Goal: Task Accomplishment & Management: Manage account settings

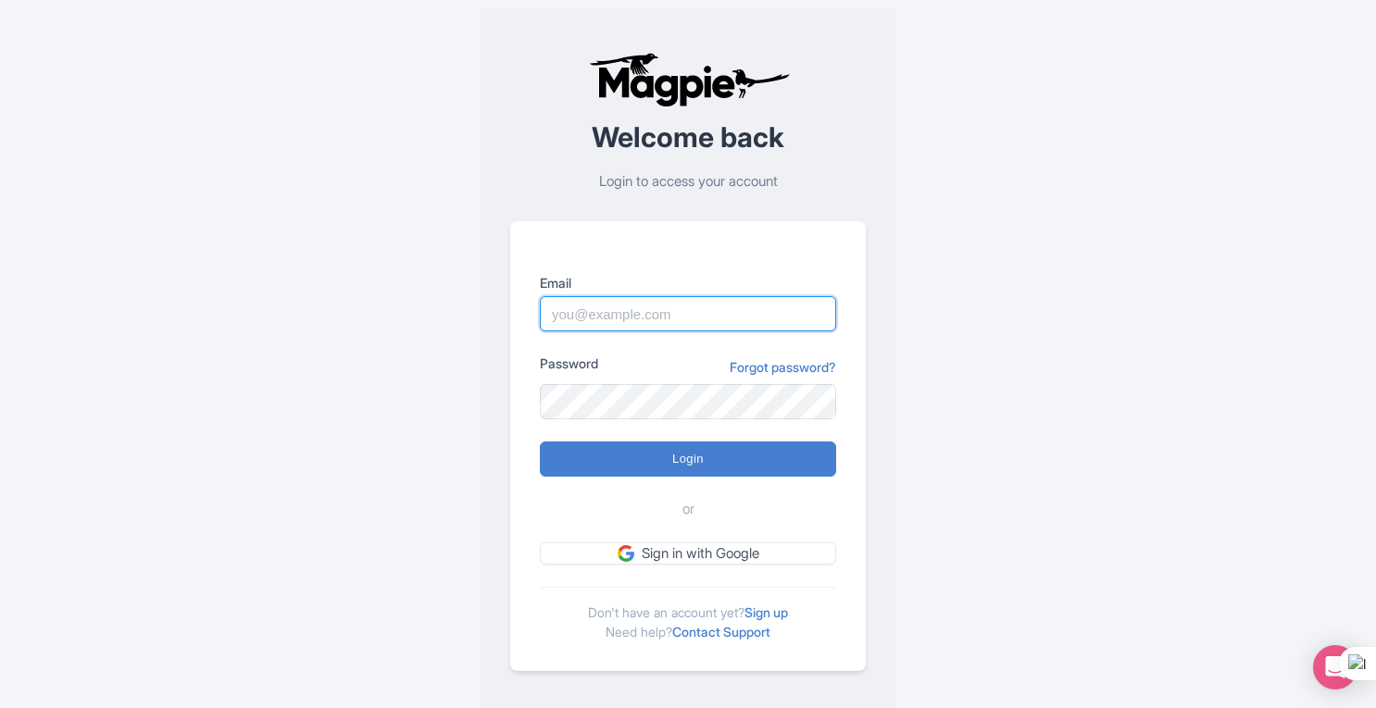
click at [608, 316] on input "Email" at bounding box center [688, 313] width 296 height 35
type input "barakat.alabri@visitoman.om"
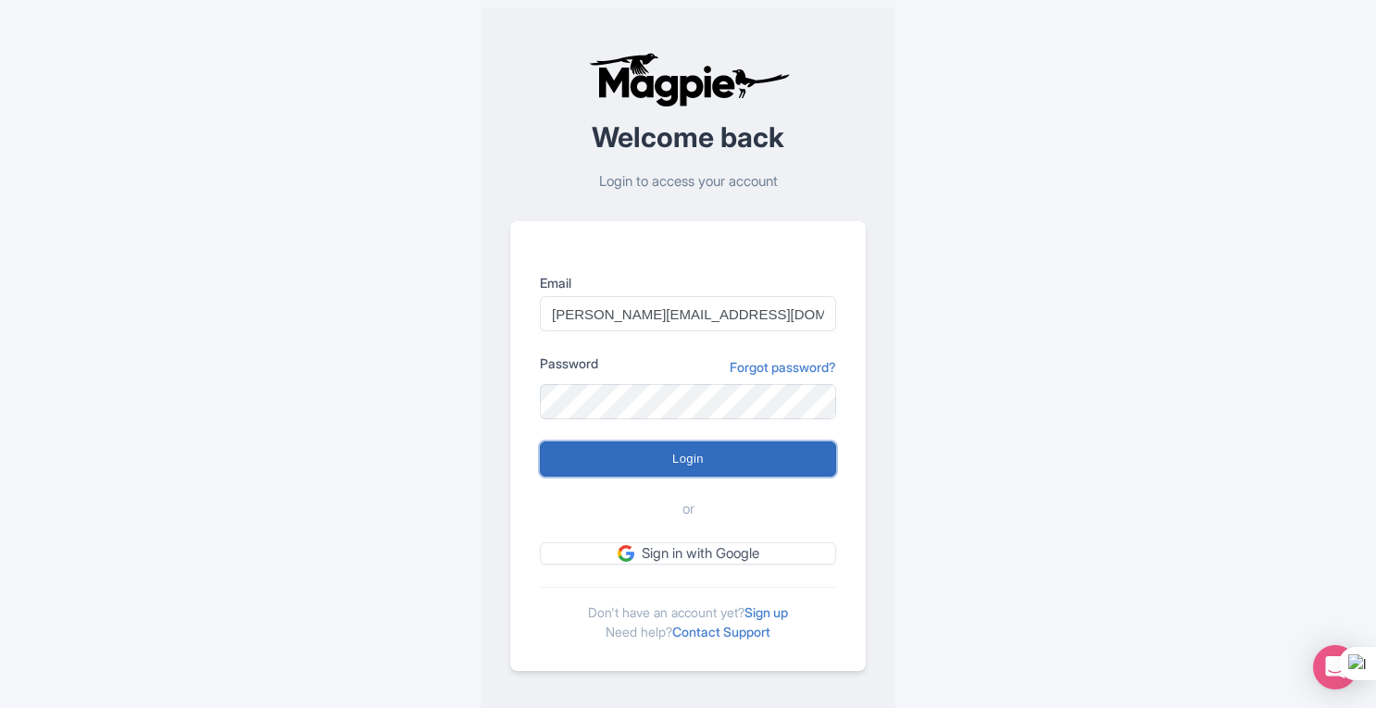
click at [691, 464] on input "Login" at bounding box center [688, 459] width 296 height 35
type input "Logging in..."
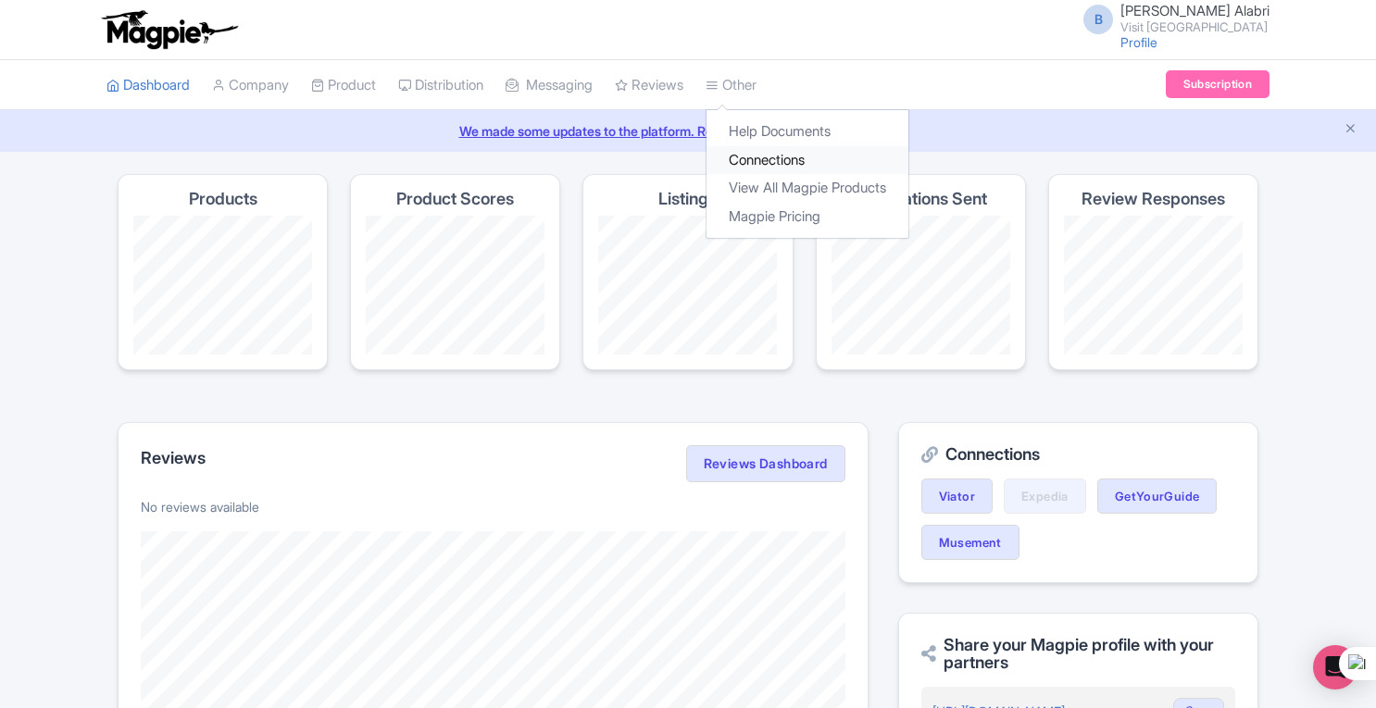
click at [813, 153] on link "Connections" at bounding box center [808, 160] width 202 height 29
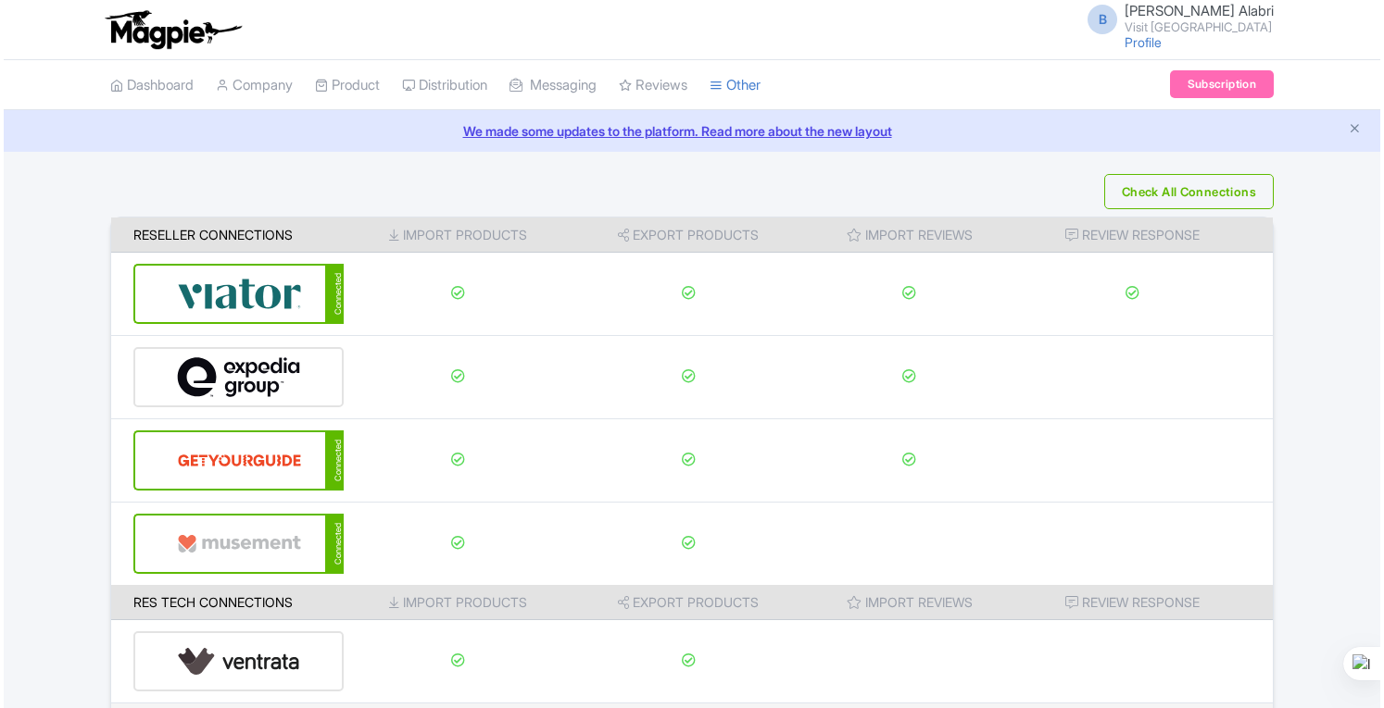
scroll to position [271, 0]
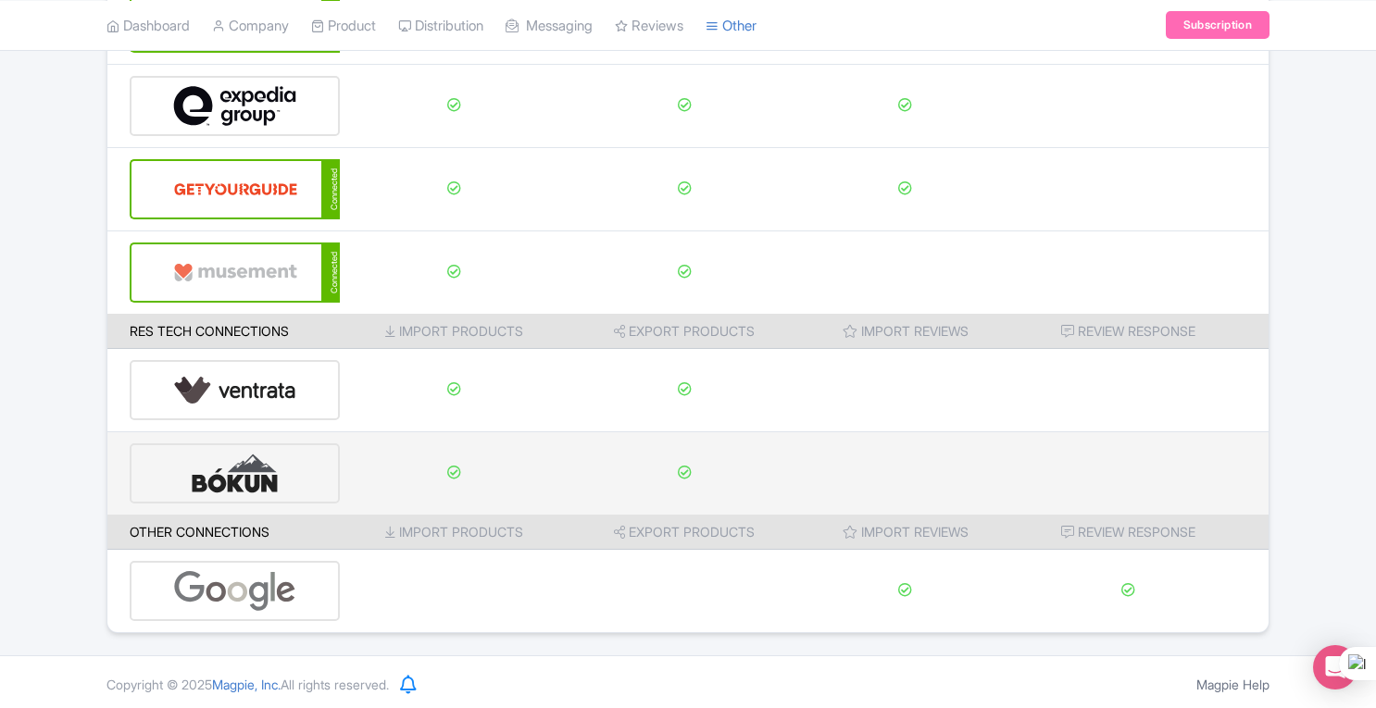
click at [278, 470] on img at bounding box center [235, 473] width 124 height 56
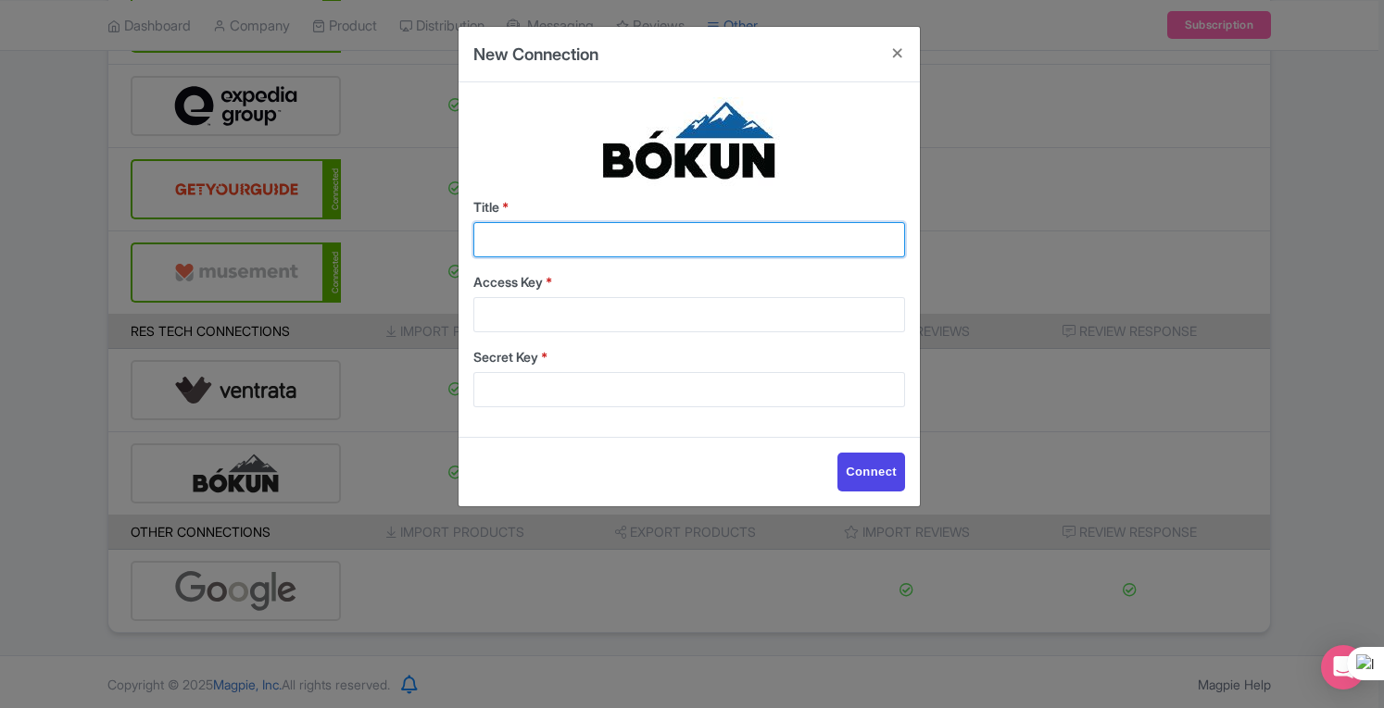
click at [604, 242] on input "Title *" at bounding box center [689, 239] width 432 height 35
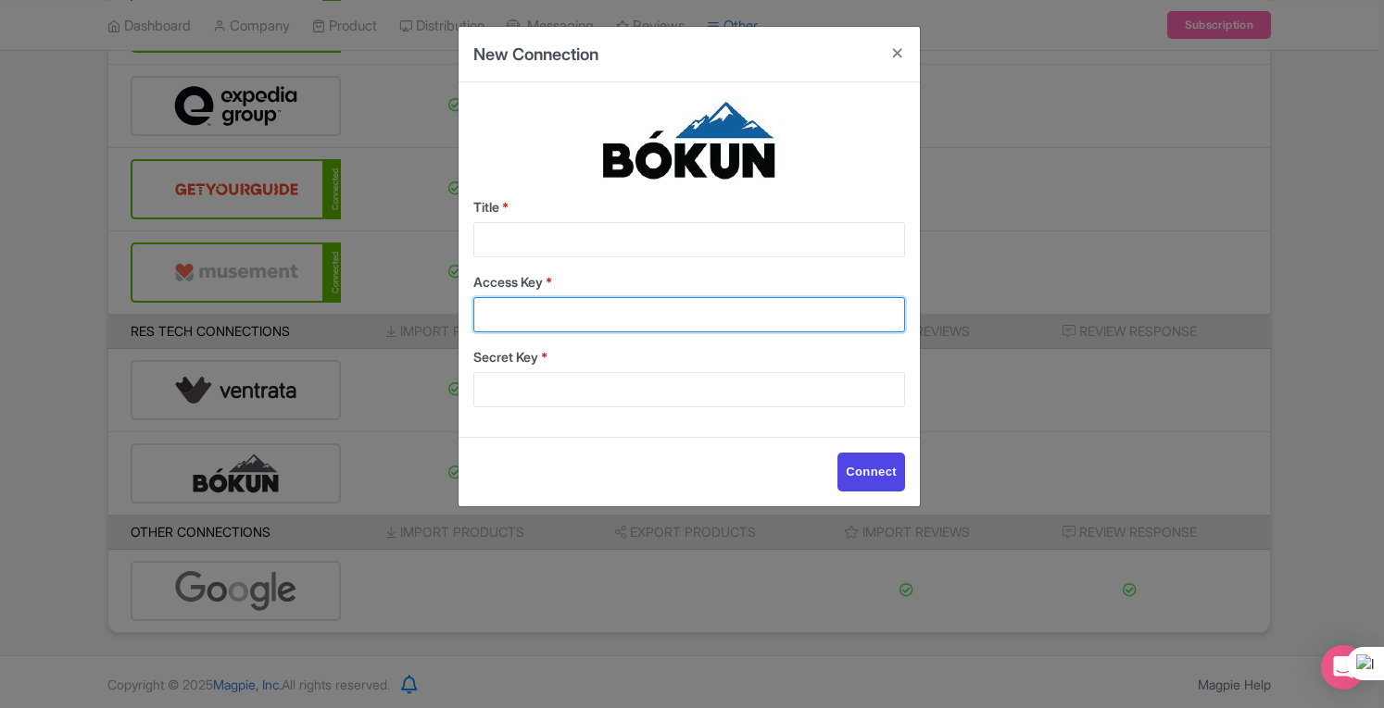
click at [680, 311] on input "Access Key *" at bounding box center [689, 314] width 432 height 35
paste input "c41c8e41e8854e05adc9a2b77208b5ae"
type input "c41c8e41e8854e05adc9a2b77208b5ae"
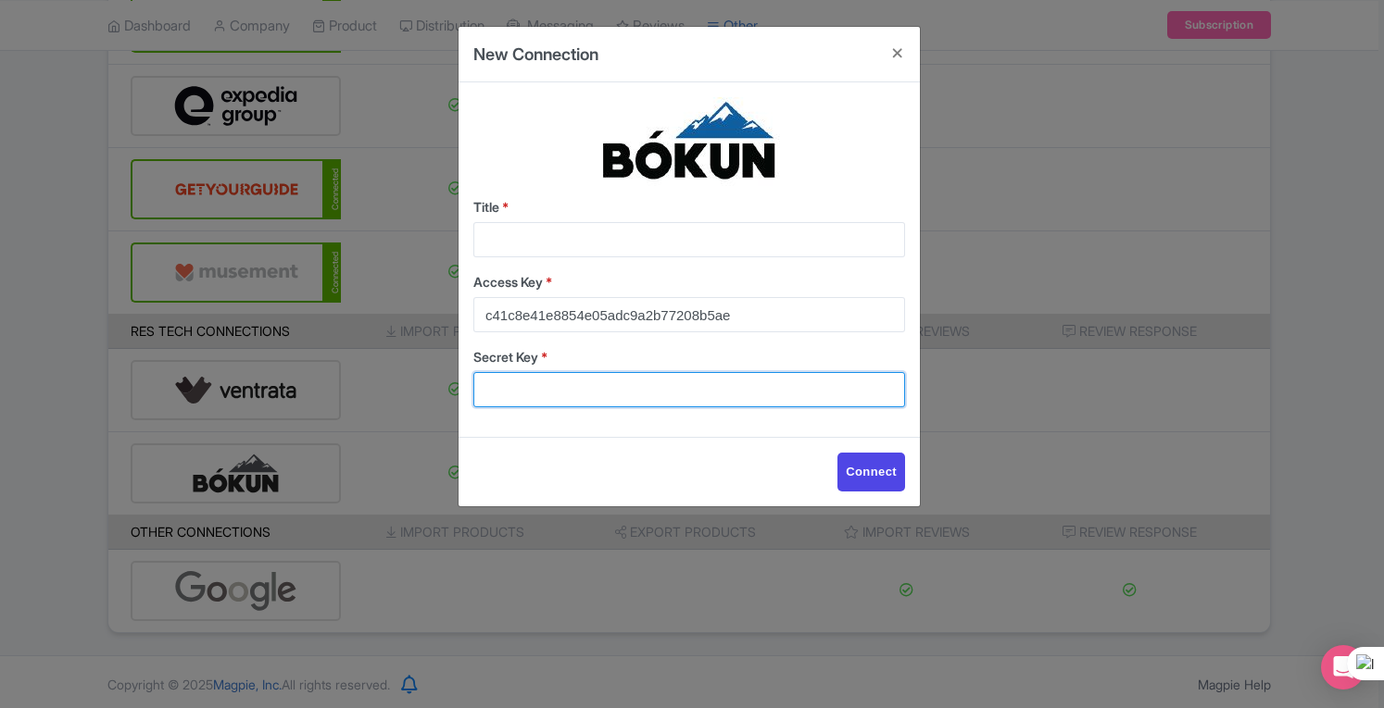
click at [720, 387] on input "Secret Key *" at bounding box center [689, 389] width 432 height 35
paste input "e11e12e969df4e81add2e7a62611d365"
type input "e11e12e969df4e81add2e7a62611d365"
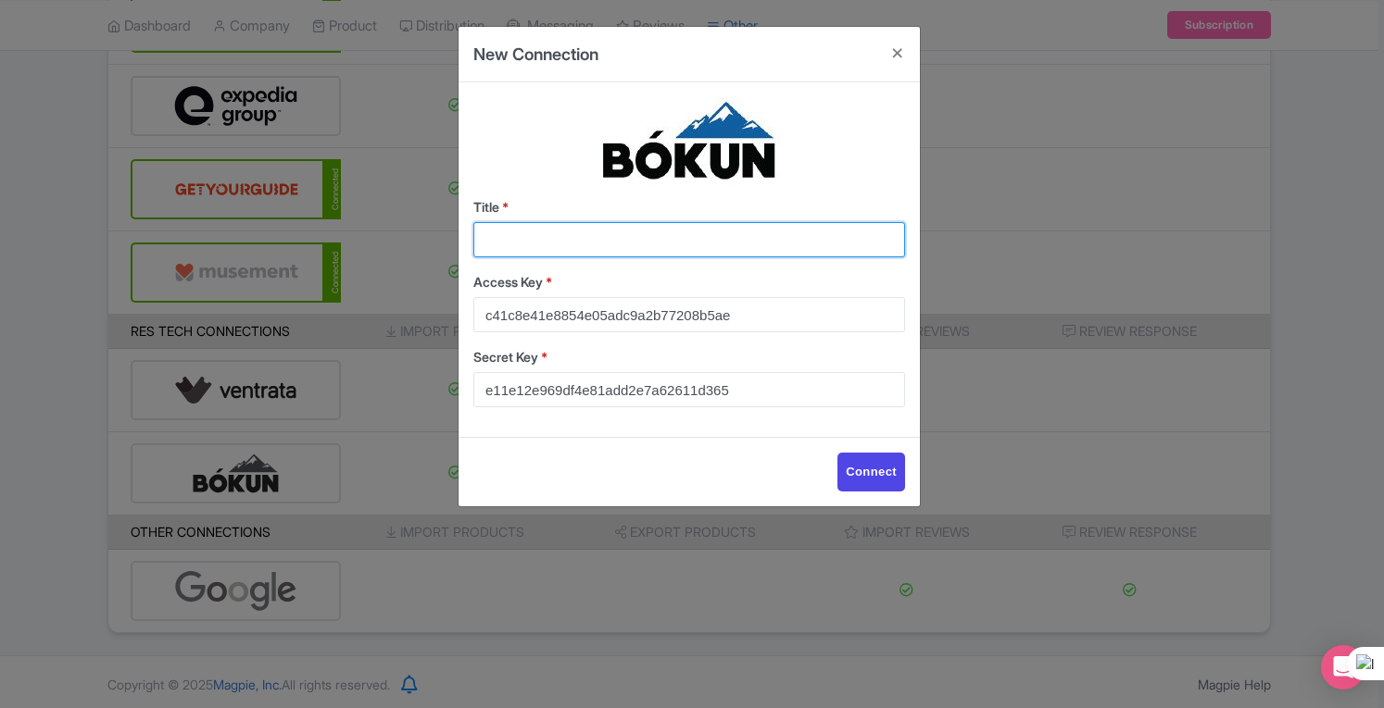
click at [654, 238] on input "Title *" at bounding box center [689, 239] width 432 height 35
type input "MagPie2Bokun"
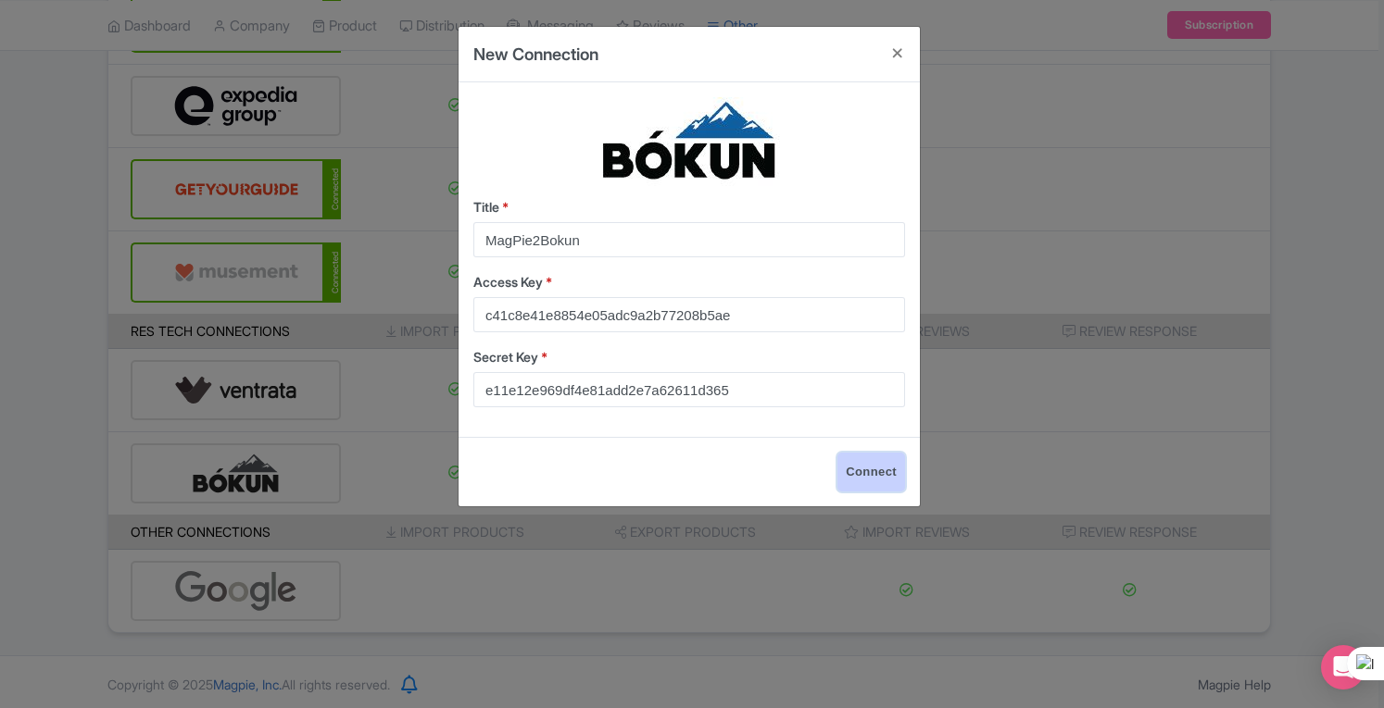
click at [876, 464] on input "Connect" at bounding box center [871, 472] width 68 height 39
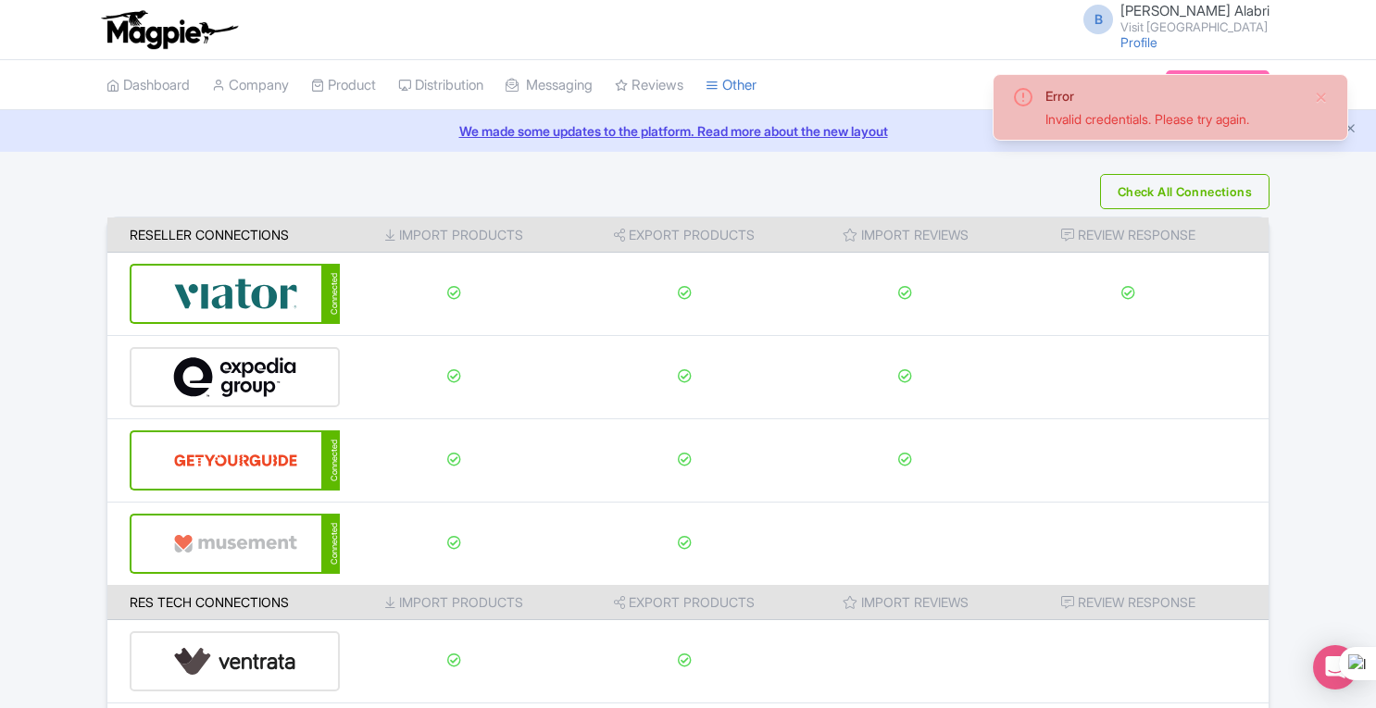
click at [1183, 122] on div "Invalid credentials. Please try again." at bounding box center [1173, 118] width 254 height 19
click at [1028, 94] on icon at bounding box center [1023, 97] width 22 height 22
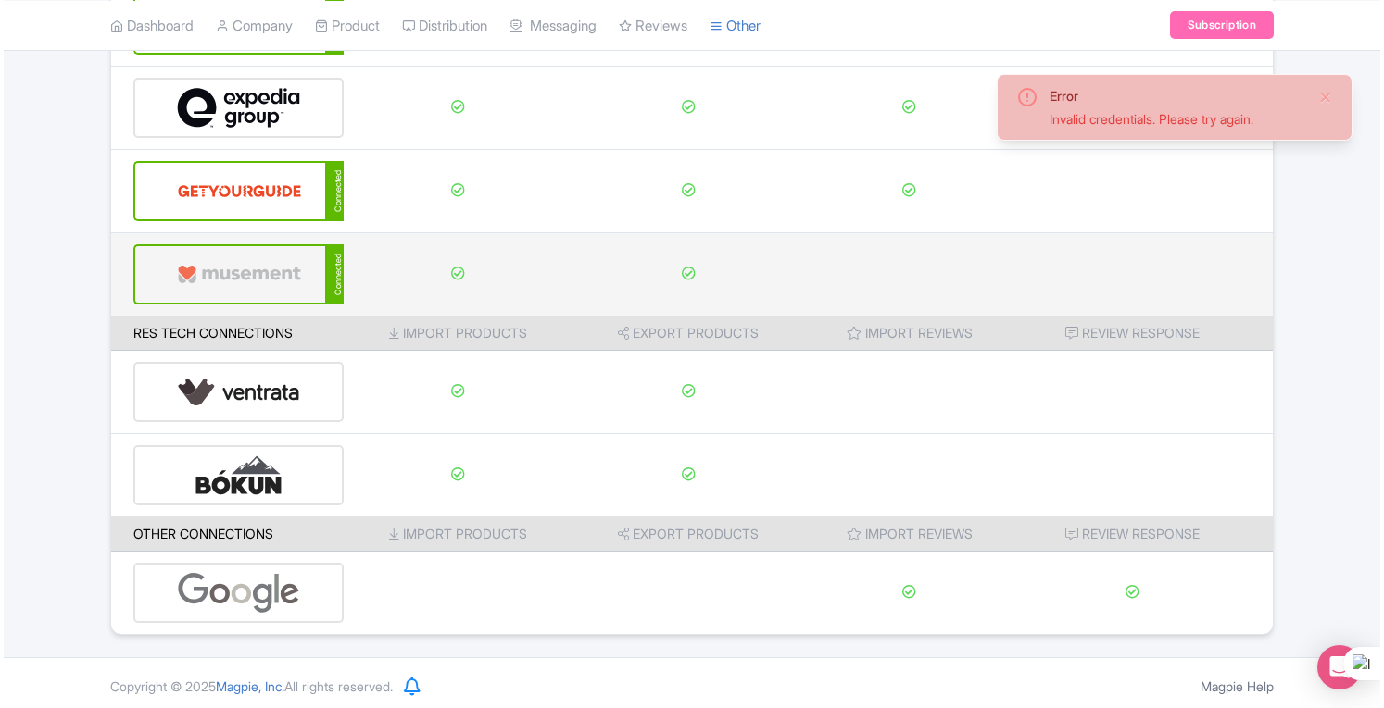
scroll to position [271, 0]
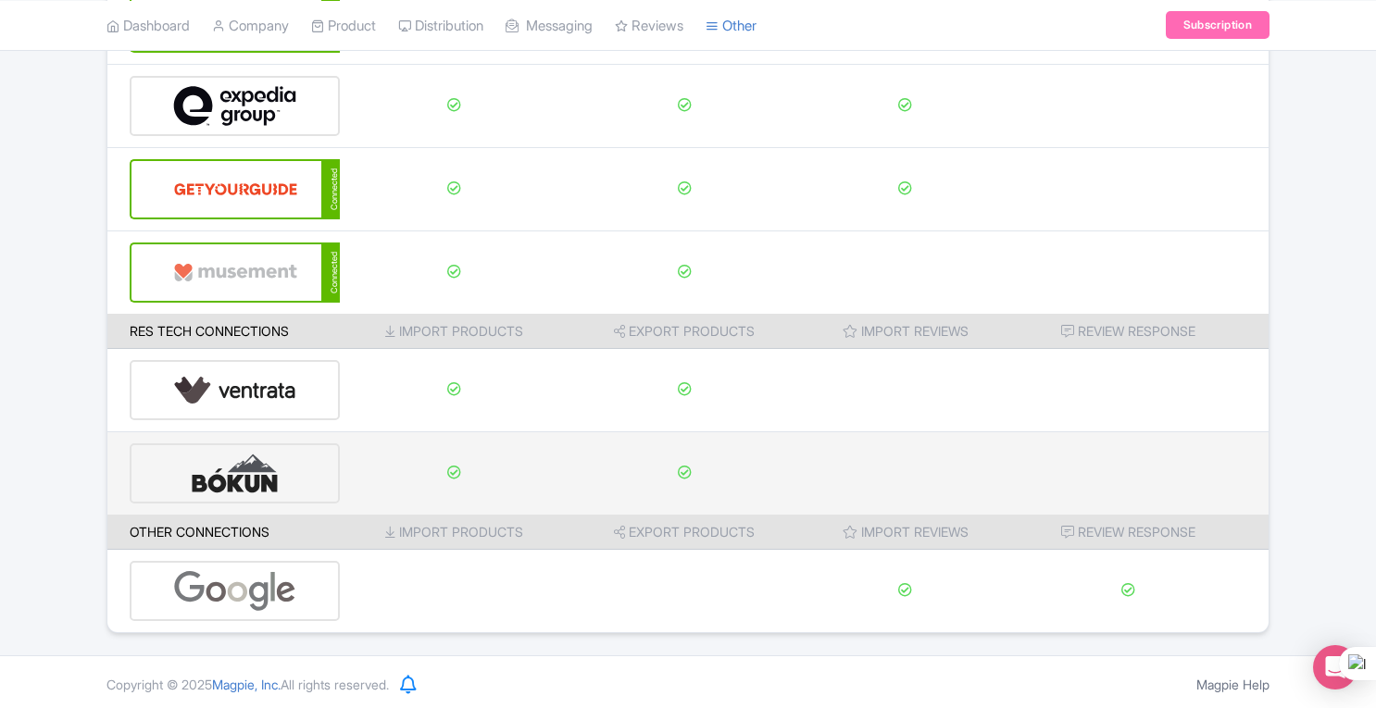
click at [232, 479] on img at bounding box center [235, 473] width 124 height 56
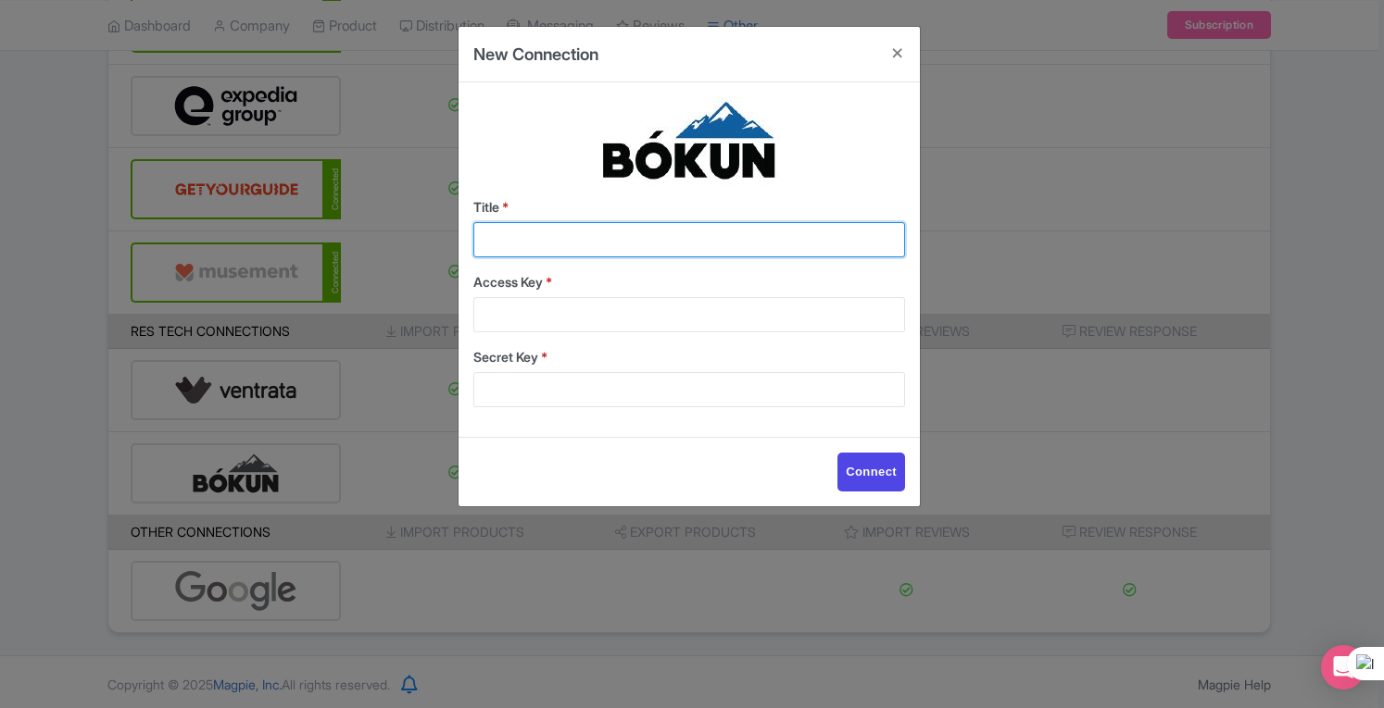
click at [618, 240] on input "Title *" at bounding box center [689, 239] width 432 height 35
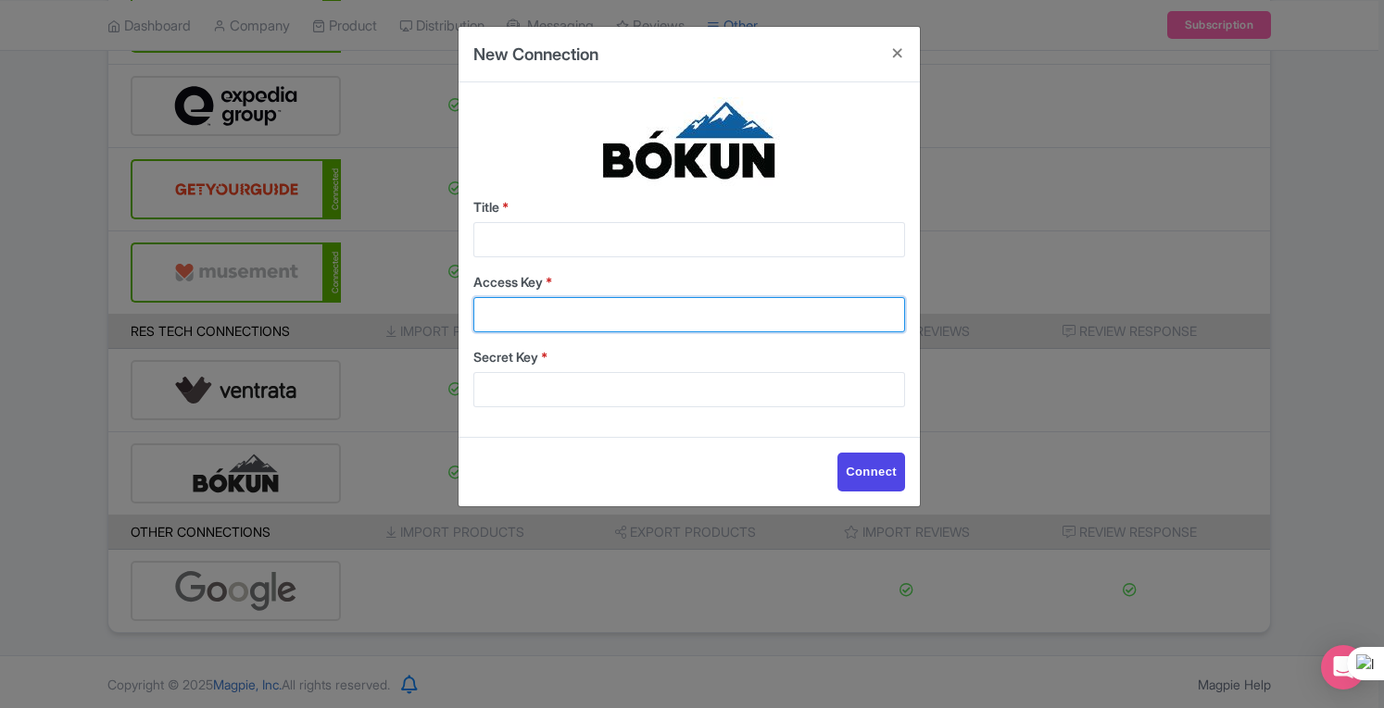
click at [556, 316] on input "Access Key *" at bounding box center [689, 314] width 432 height 35
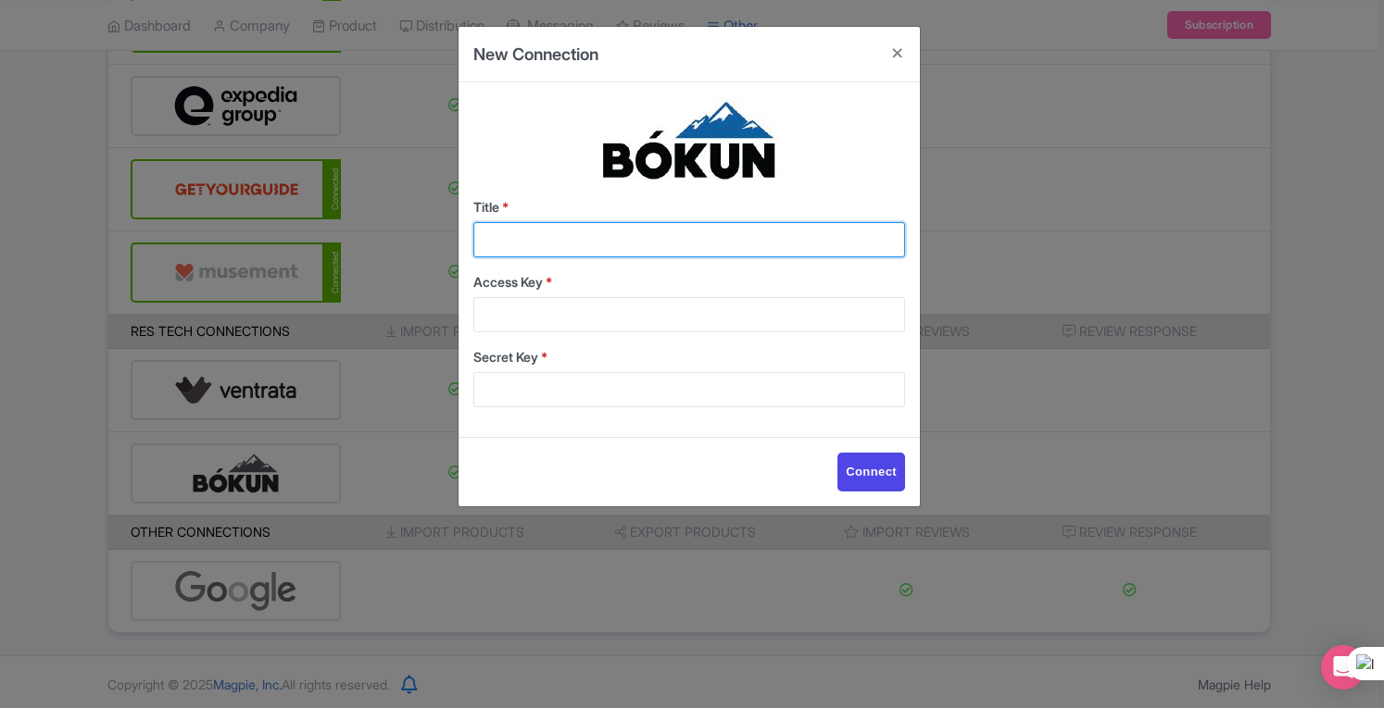
drag, startPoint x: 615, startPoint y: 243, endPoint x: 622, endPoint y: 253, distance: 12.6
click at [615, 243] on input "Title *" at bounding box center [689, 239] width 432 height 35
type input "MagPie2Bokun"
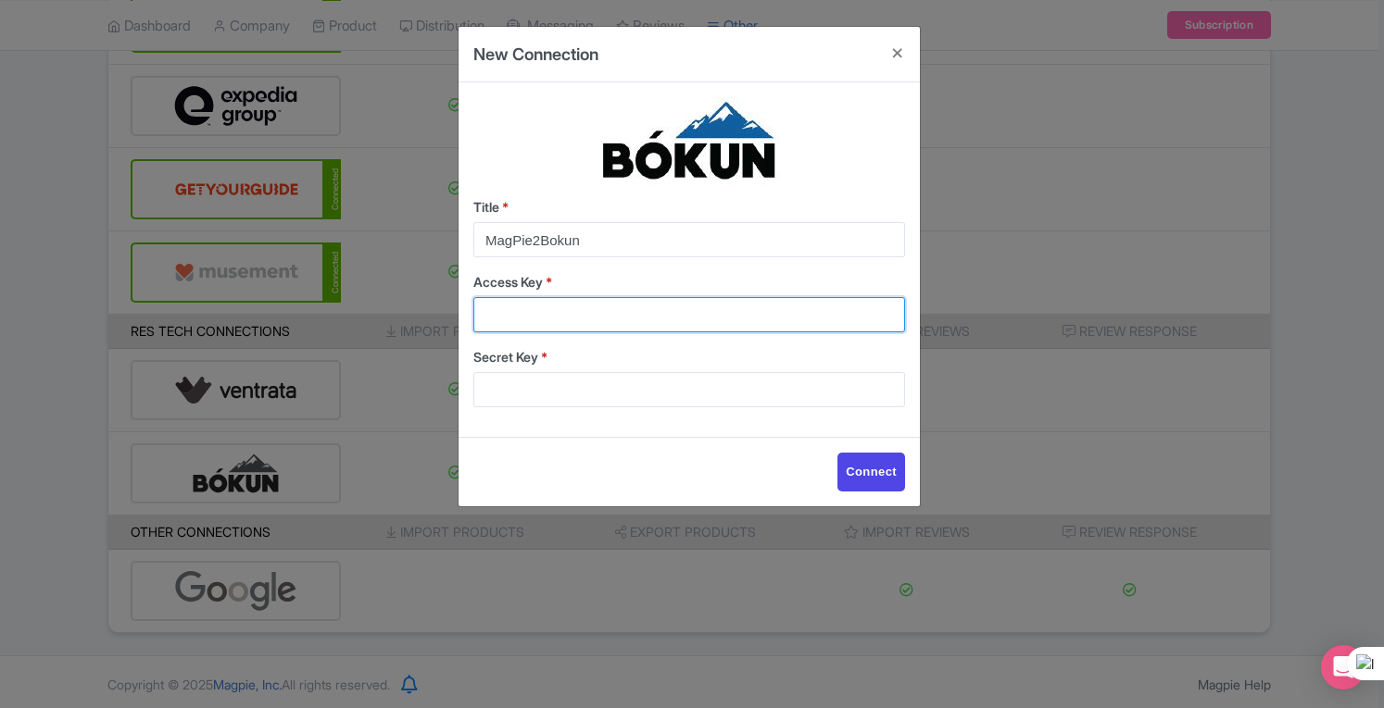
click at [622, 308] on input "Access Key *" at bounding box center [689, 314] width 432 height 35
type input "c41c8e41e8854e05adc9a2b77208b5ae"
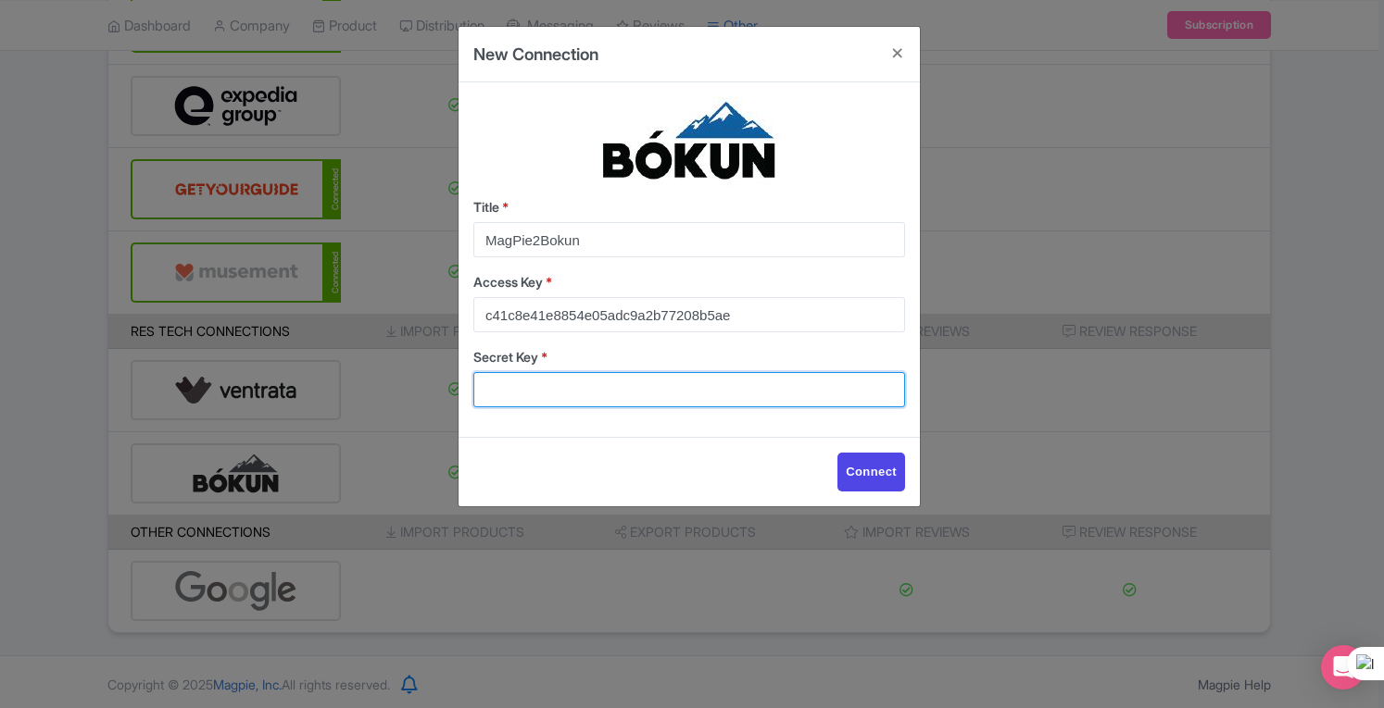
click at [699, 395] on input "Secret Key *" at bounding box center [689, 389] width 432 height 35
paste input "e11e12e969df4e81add2e7a62611d365"
type input "e11e12e969df4e81add2e7a62611d365"
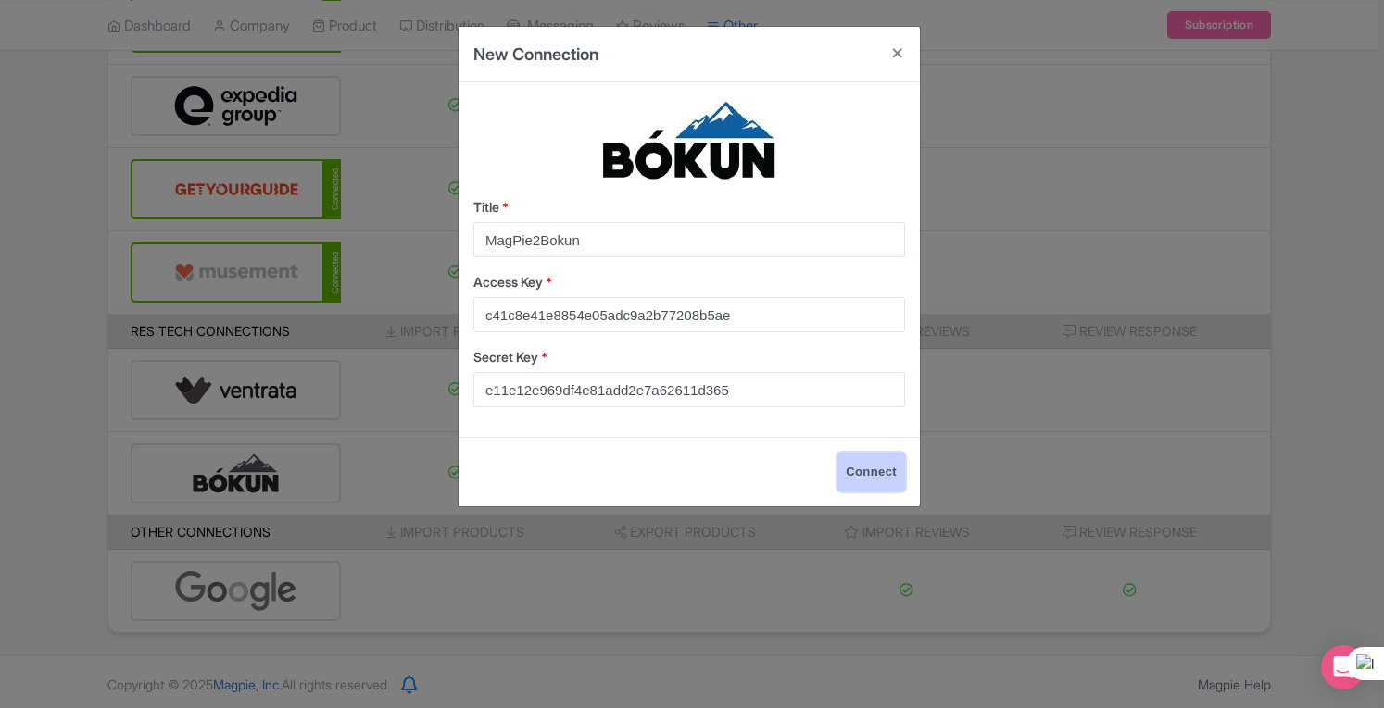
click at [871, 473] on input "Connect" at bounding box center [871, 472] width 68 height 39
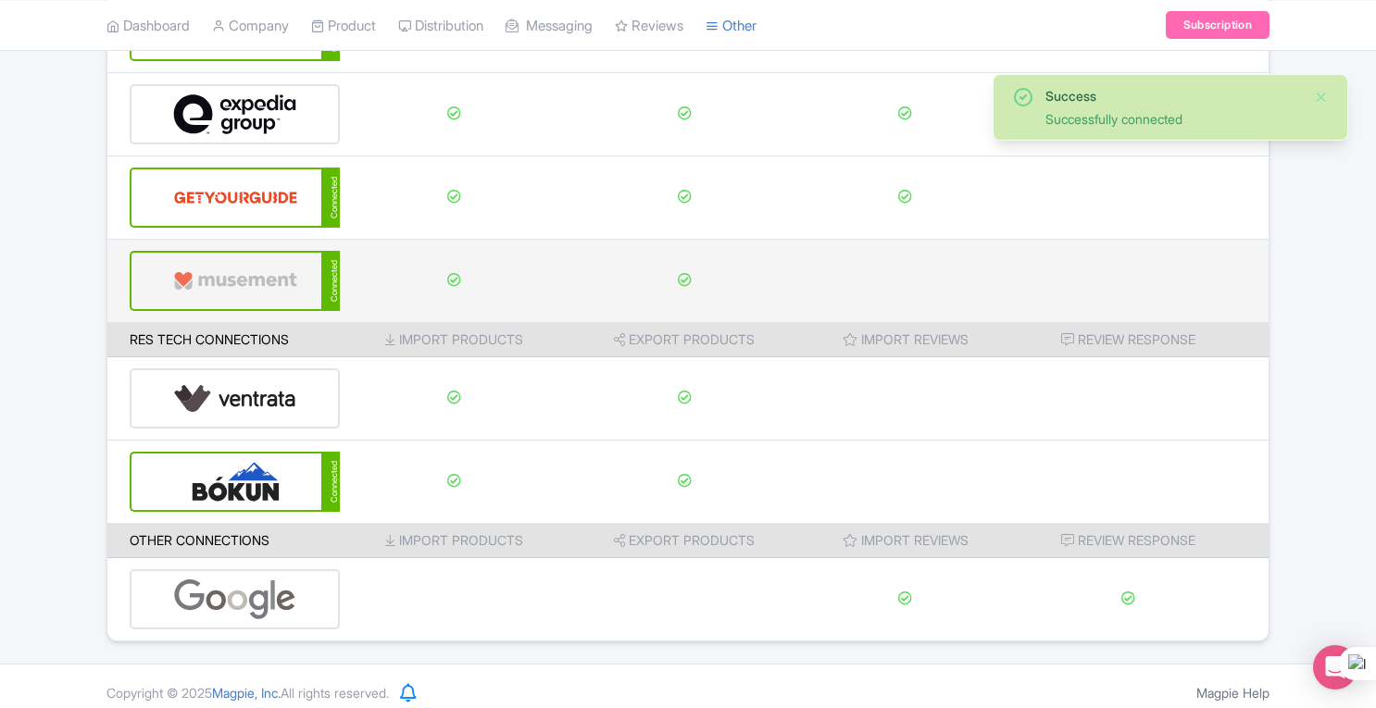
scroll to position [271, 0]
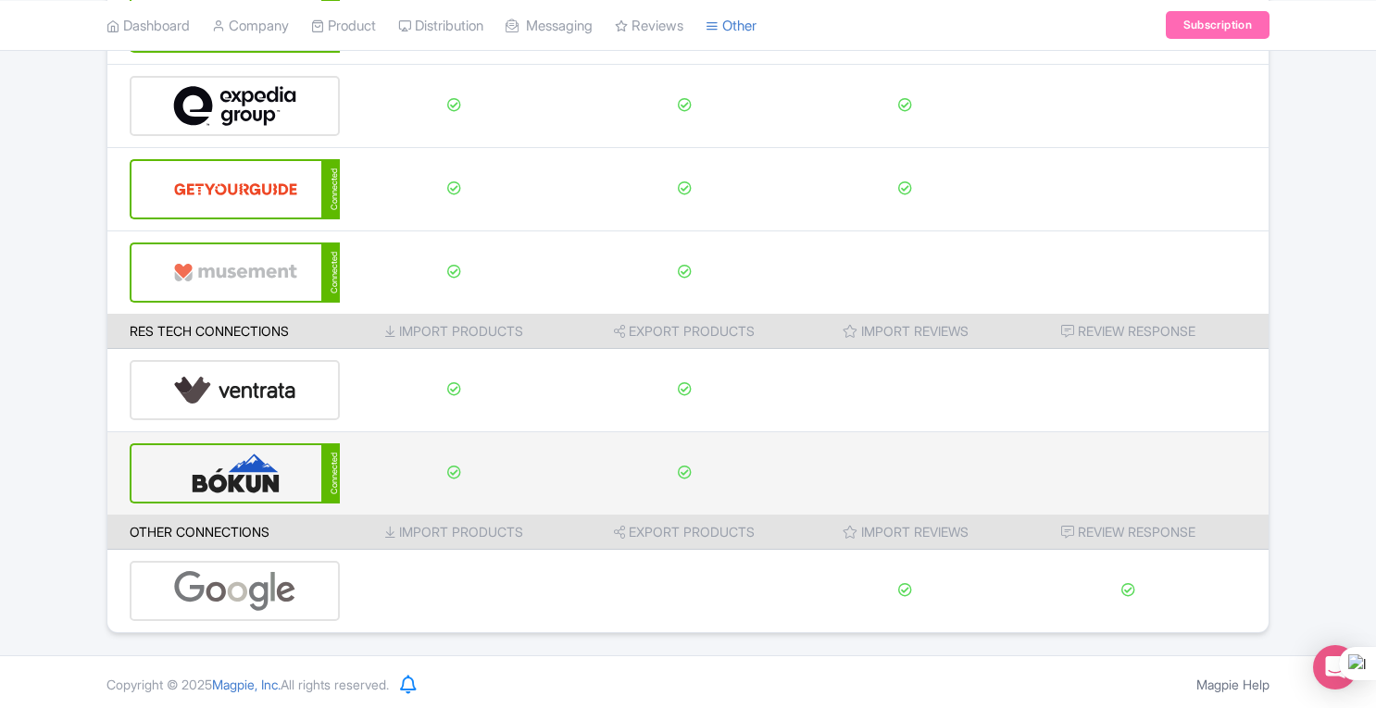
click at [290, 472] on img at bounding box center [235, 473] width 125 height 56
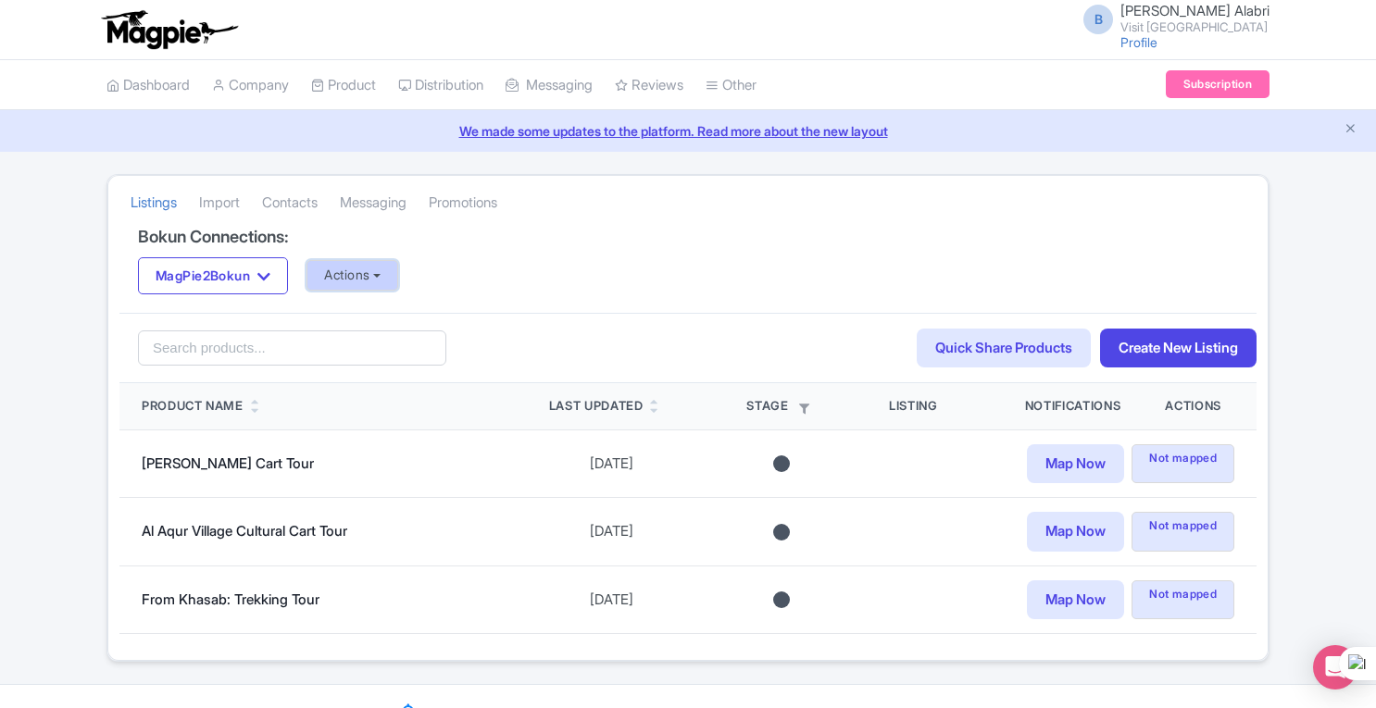
click at [370, 270] on button "Actions" at bounding box center [353, 275] width 92 height 31
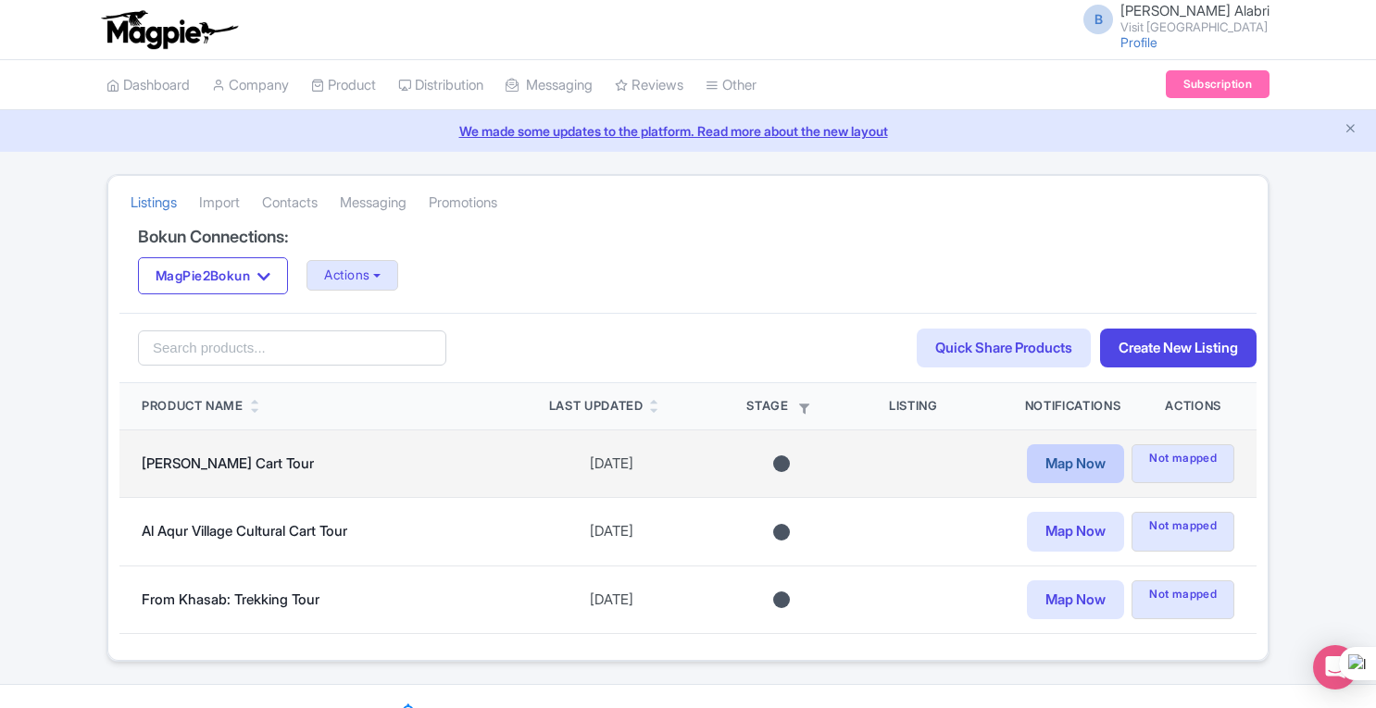
click at [1066, 464] on link "Map Now" at bounding box center [1075, 465] width 97 height 40
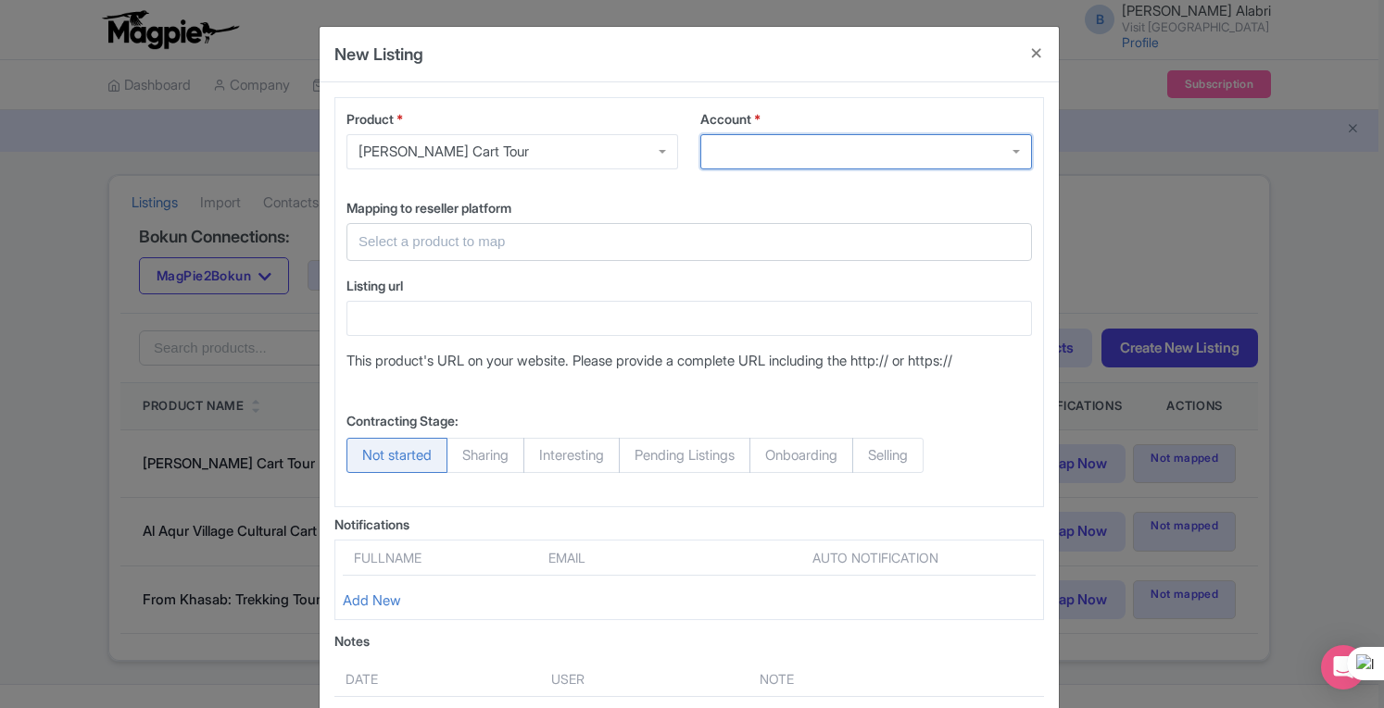
click at [755, 153] on div at bounding box center [866, 151] width 332 height 35
click at [1013, 158] on div at bounding box center [866, 151] width 332 height 35
click at [1013, 157] on div at bounding box center [866, 151] width 332 height 35
click at [1032, 49] on button "Close" at bounding box center [1036, 53] width 44 height 53
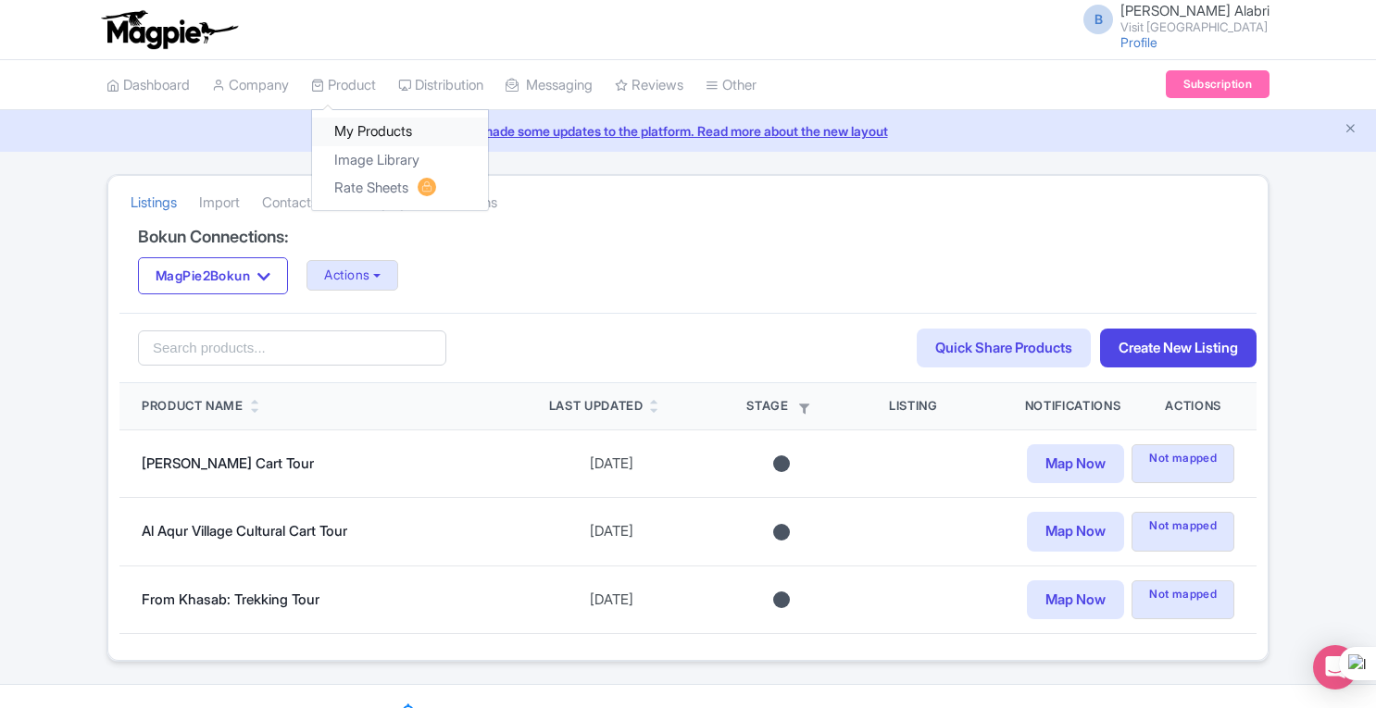
click at [354, 140] on link "My Products" at bounding box center [400, 132] width 176 height 29
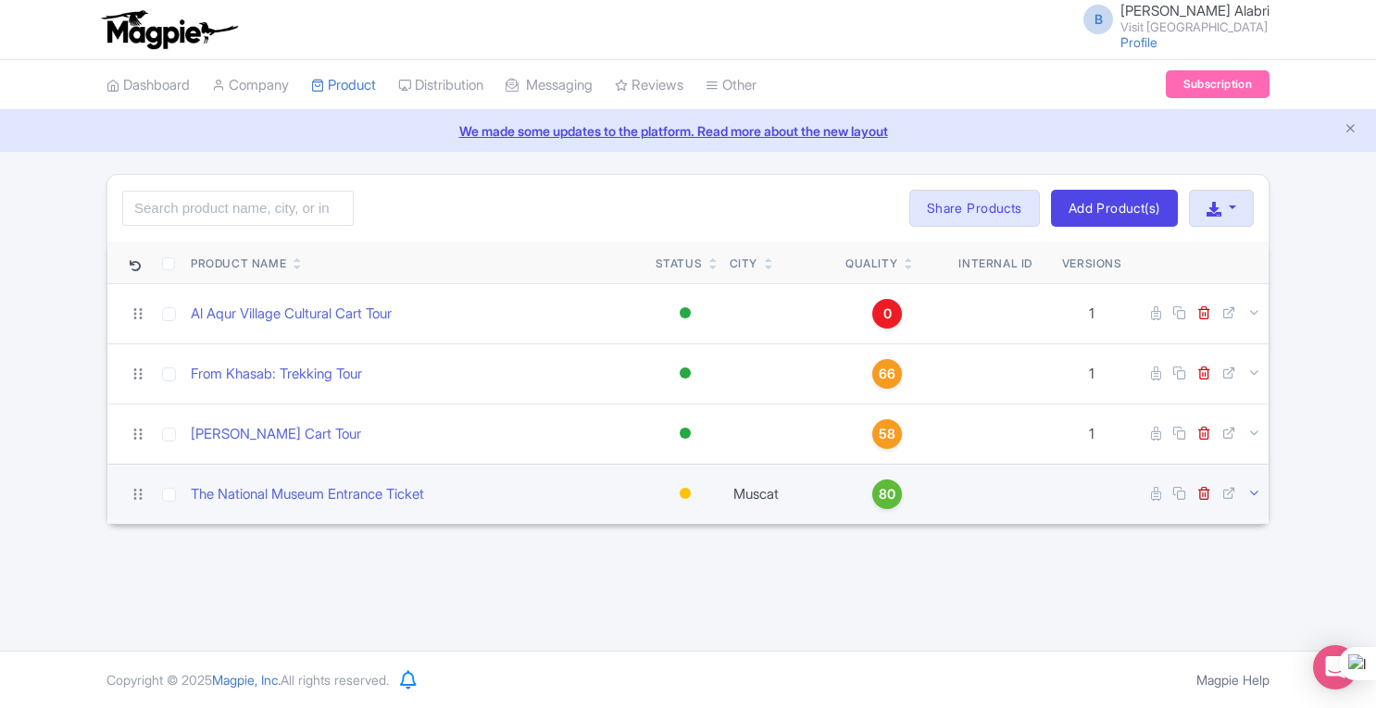
click at [1252, 495] on icon at bounding box center [1254, 493] width 14 height 14
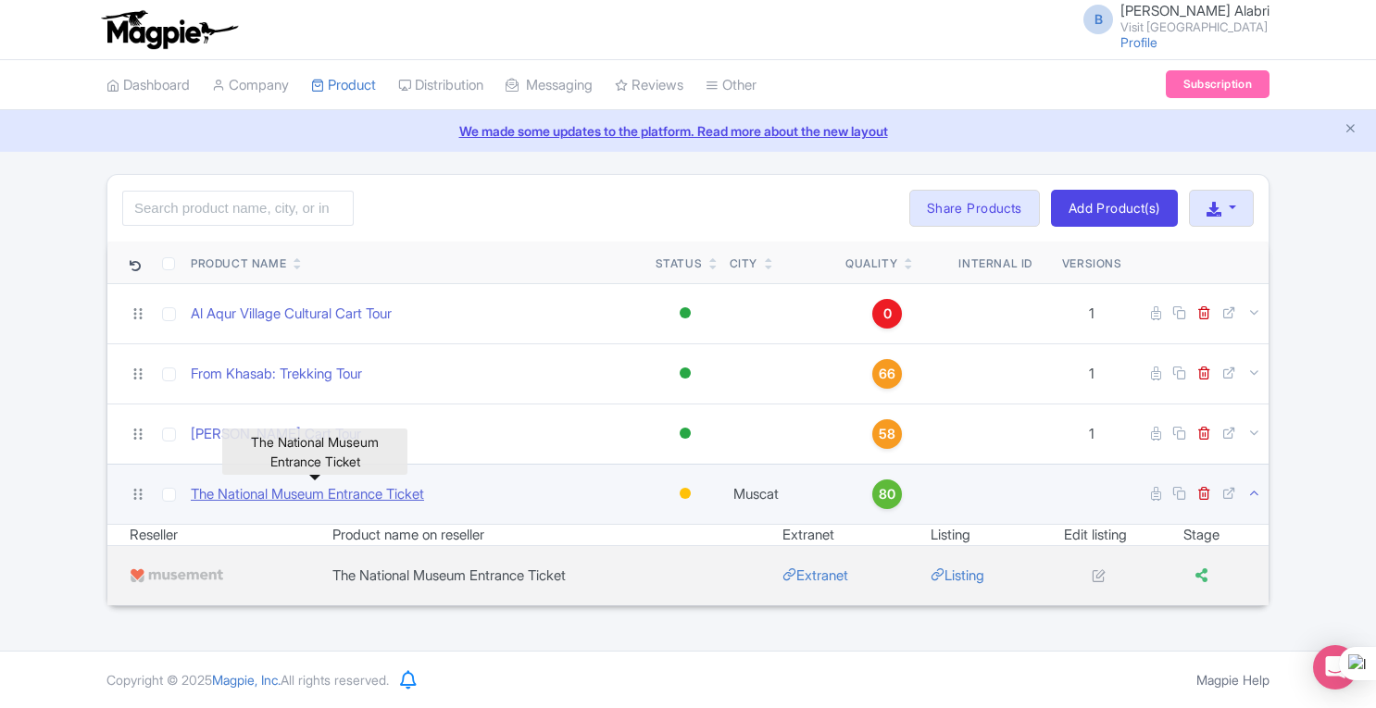
click at [413, 495] on link "The National Museum Entrance Ticket" at bounding box center [307, 494] width 233 height 21
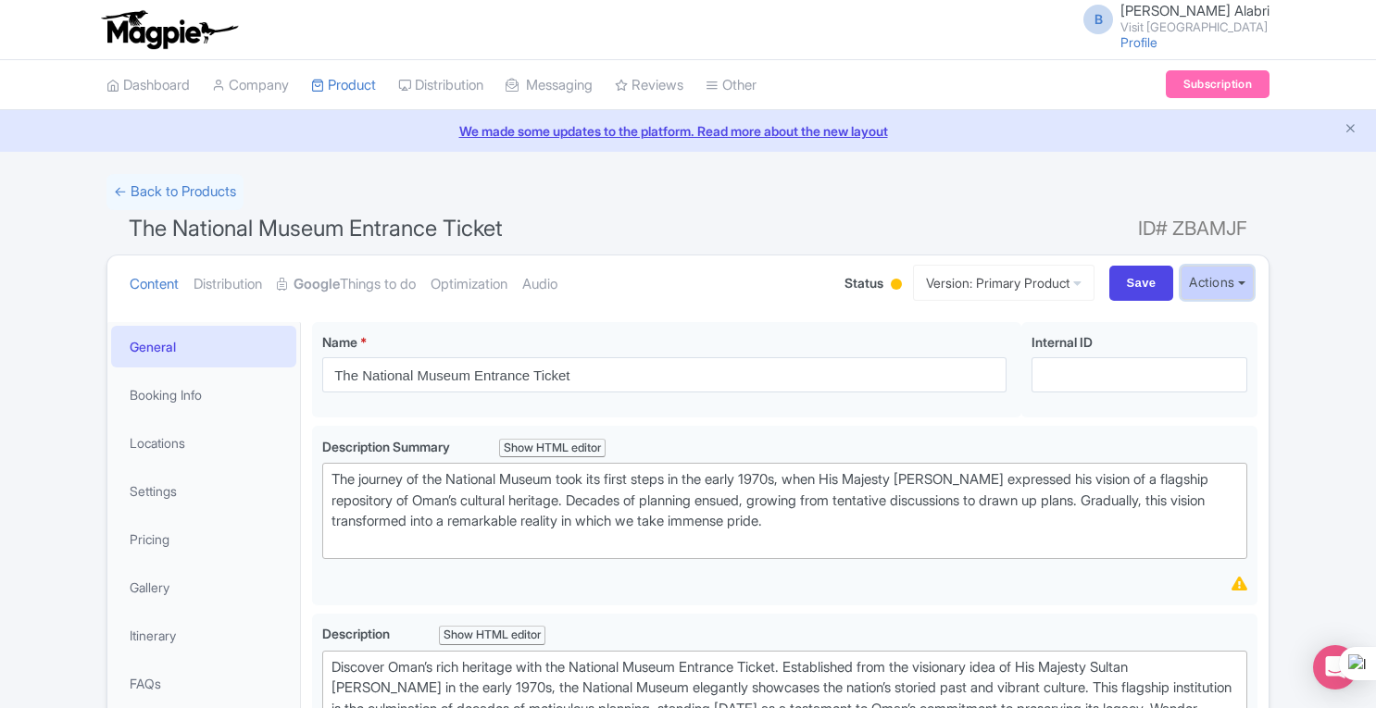
click at [1241, 290] on button "Actions" at bounding box center [1217, 283] width 73 height 34
click at [215, 288] on link "Distribution" at bounding box center [228, 285] width 69 height 58
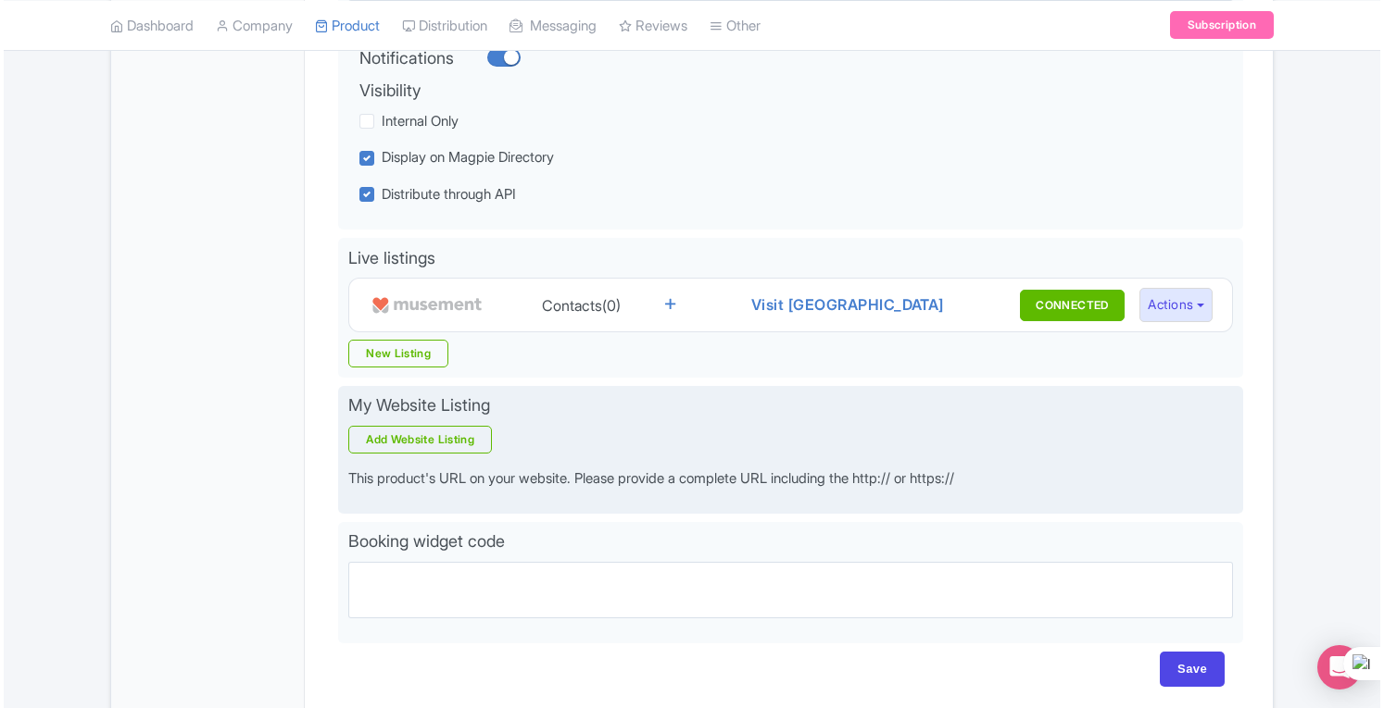
scroll to position [528, 0]
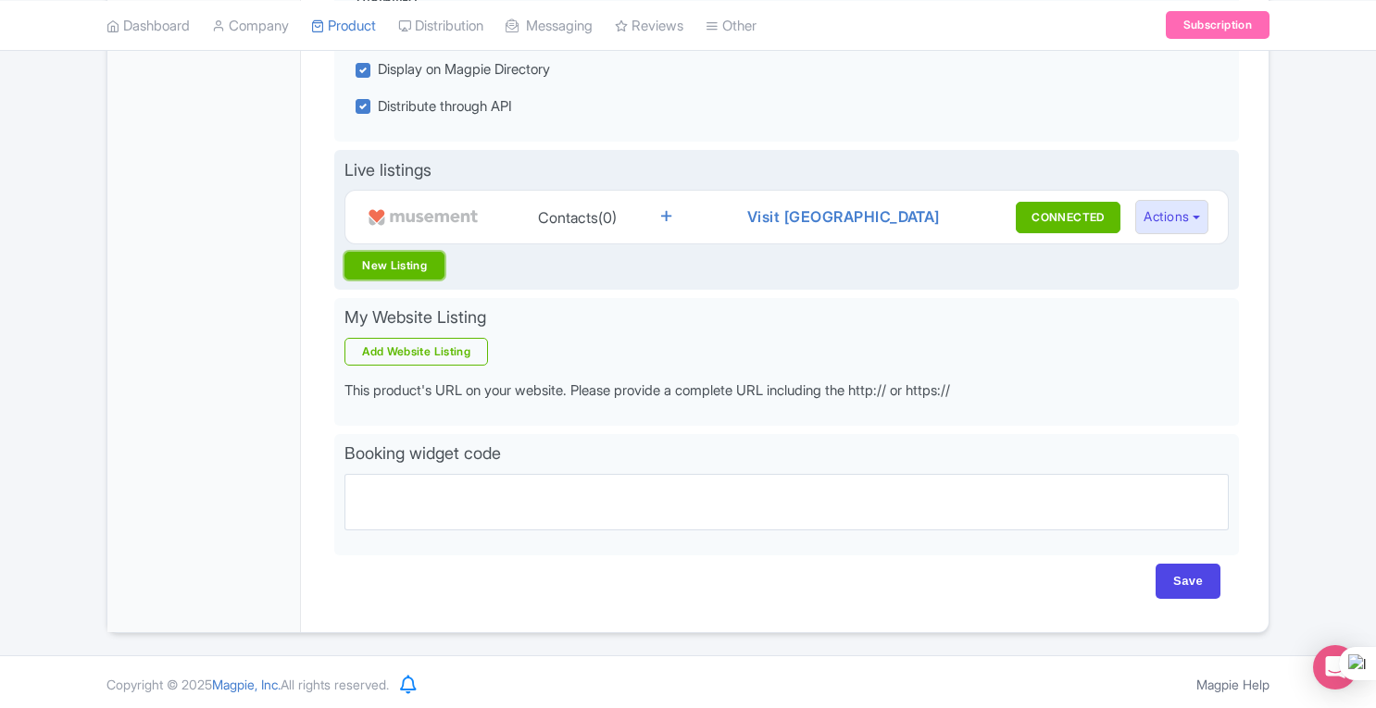
click at [427, 268] on link "New Listing" at bounding box center [395, 266] width 100 height 28
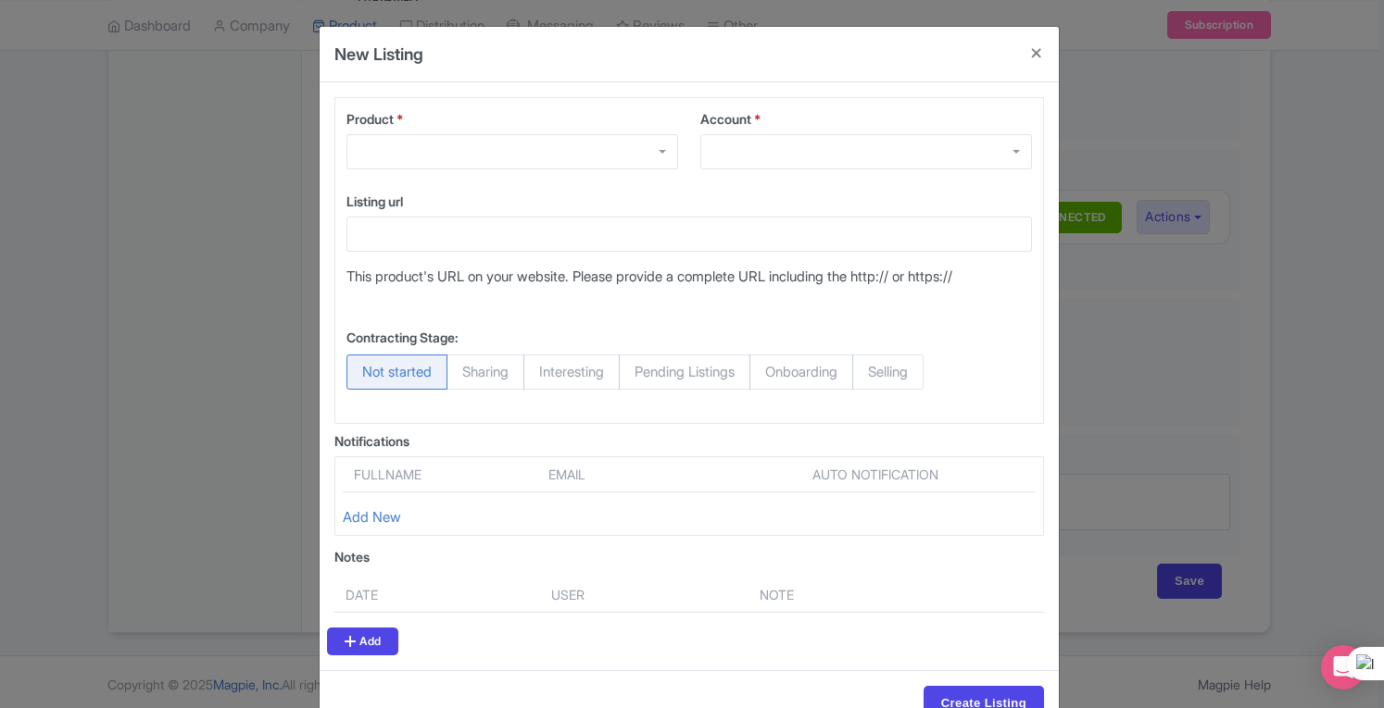
click at [621, 134] on div at bounding box center [512, 151] width 332 height 35
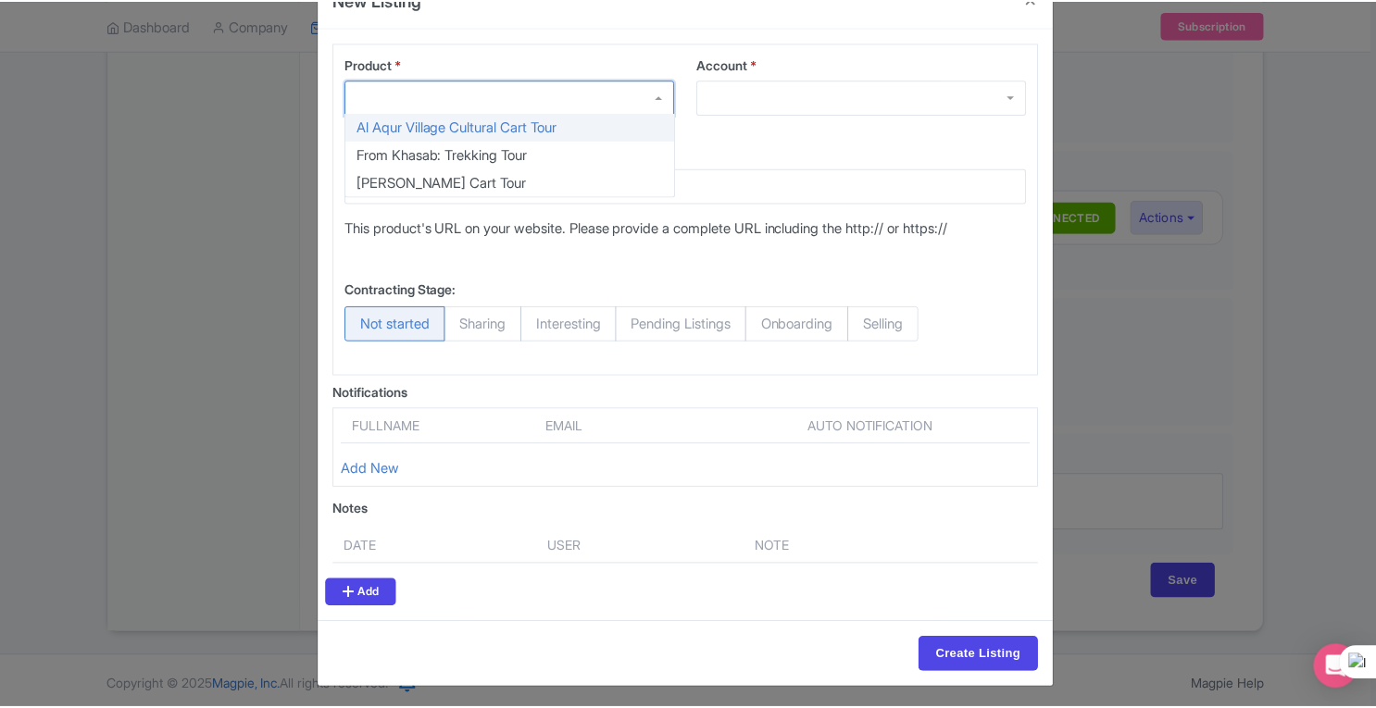
scroll to position [0, 0]
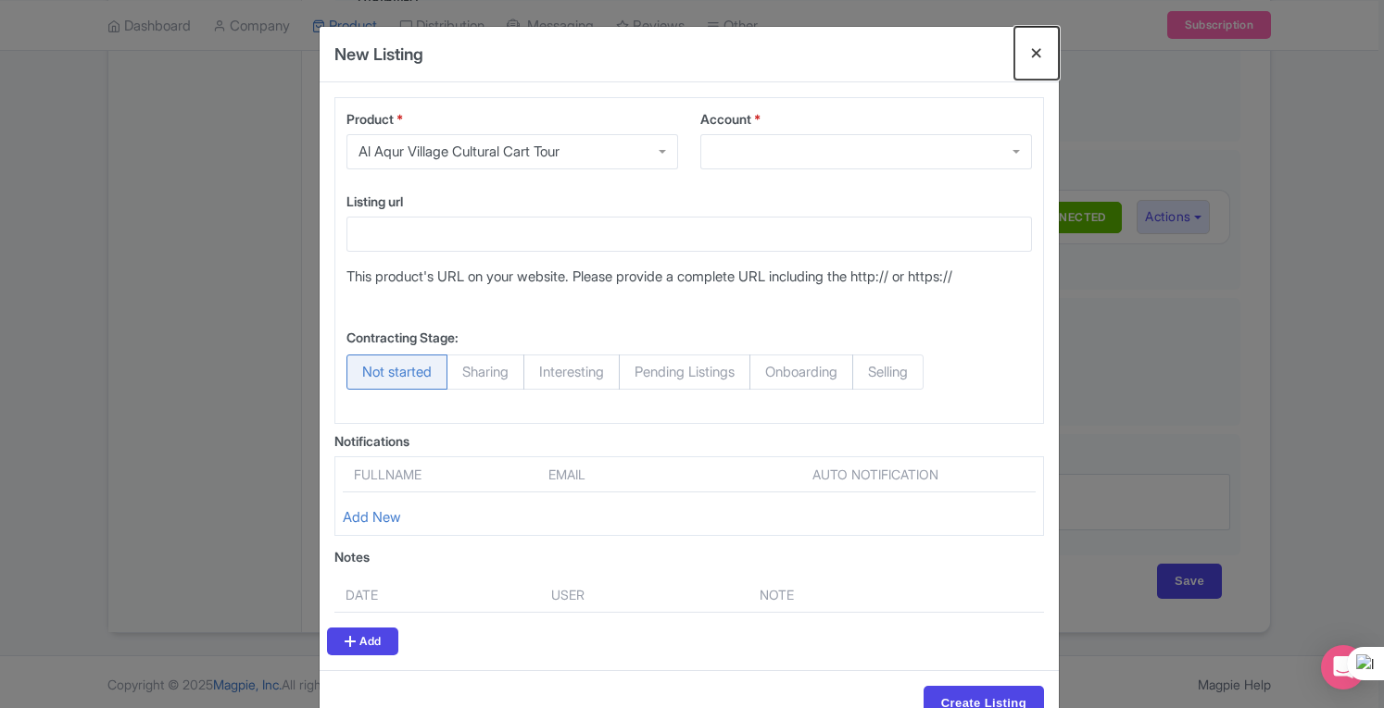
click at [1030, 52] on button "Close" at bounding box center [1036, 53] width 44 height 53
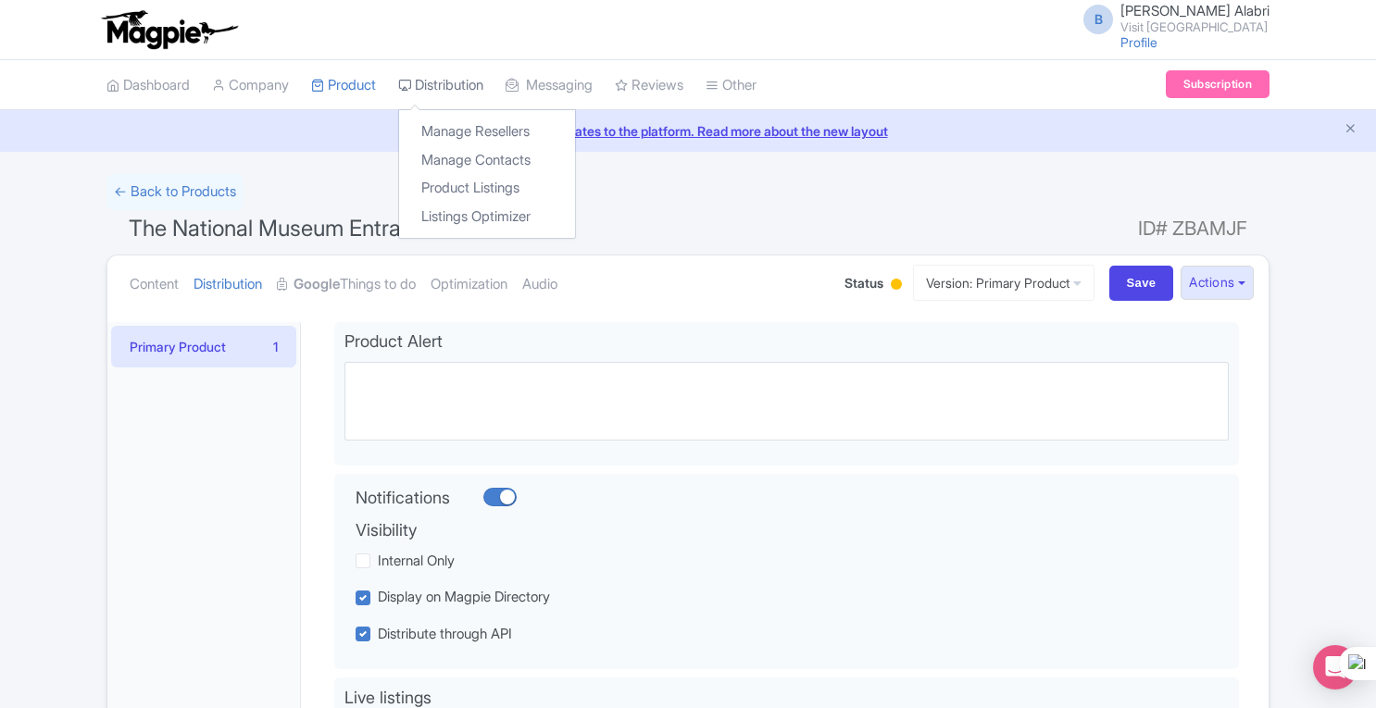
click at [423, 81] on link "Distribution" at bounding box center [440, 85] width 85 height 51
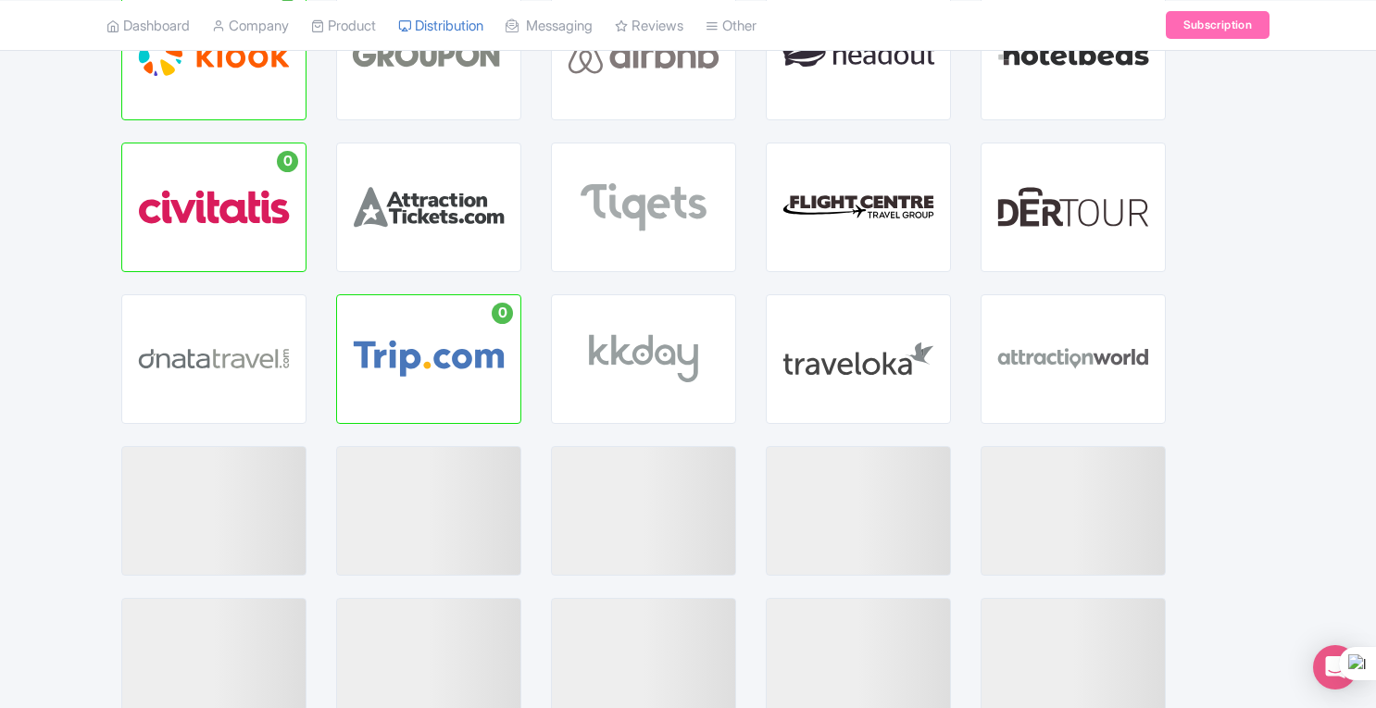
scroll to position [93, 0]
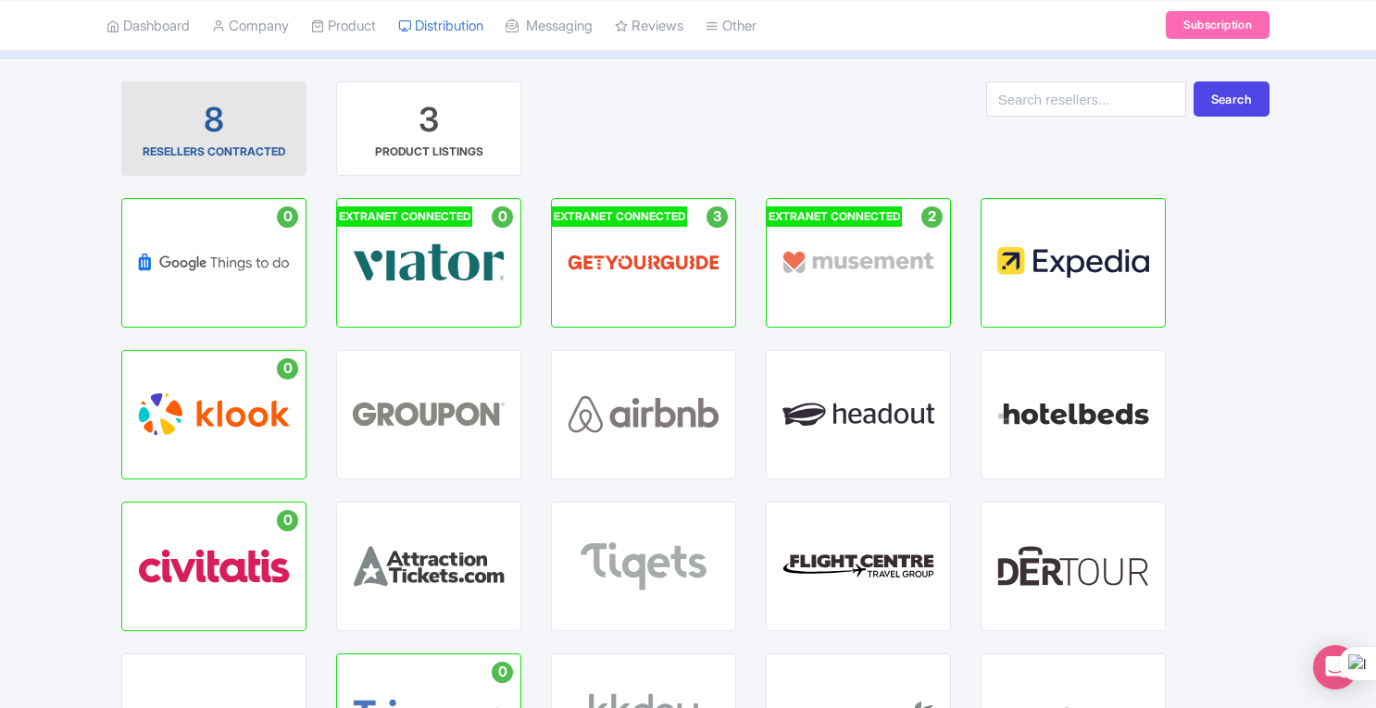
click at [257, 136] on div "8 RESELLERS CONTRACTED" at bounding box center [214, 128] width 154 height 63
click at [213, 120] on div "8" at bounding box center [214, 120] width 20 height 46
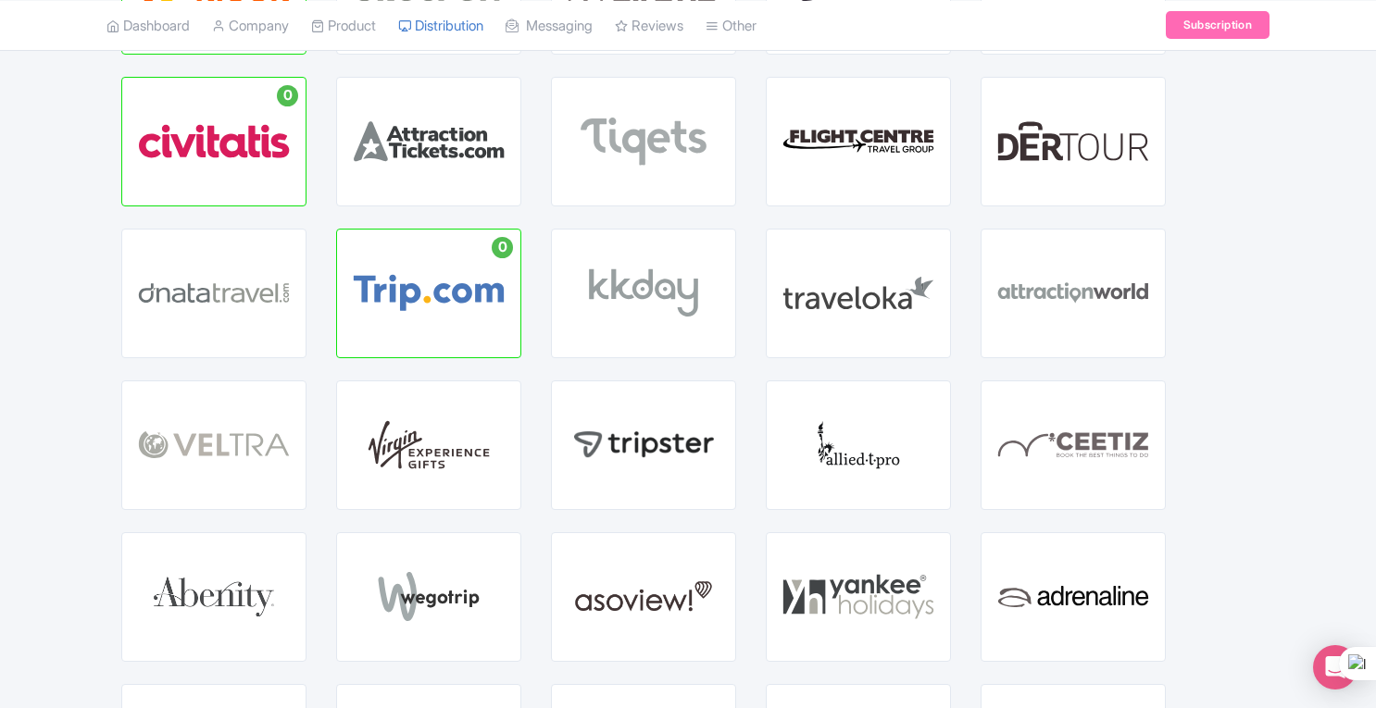
scroll to position [0, 0]
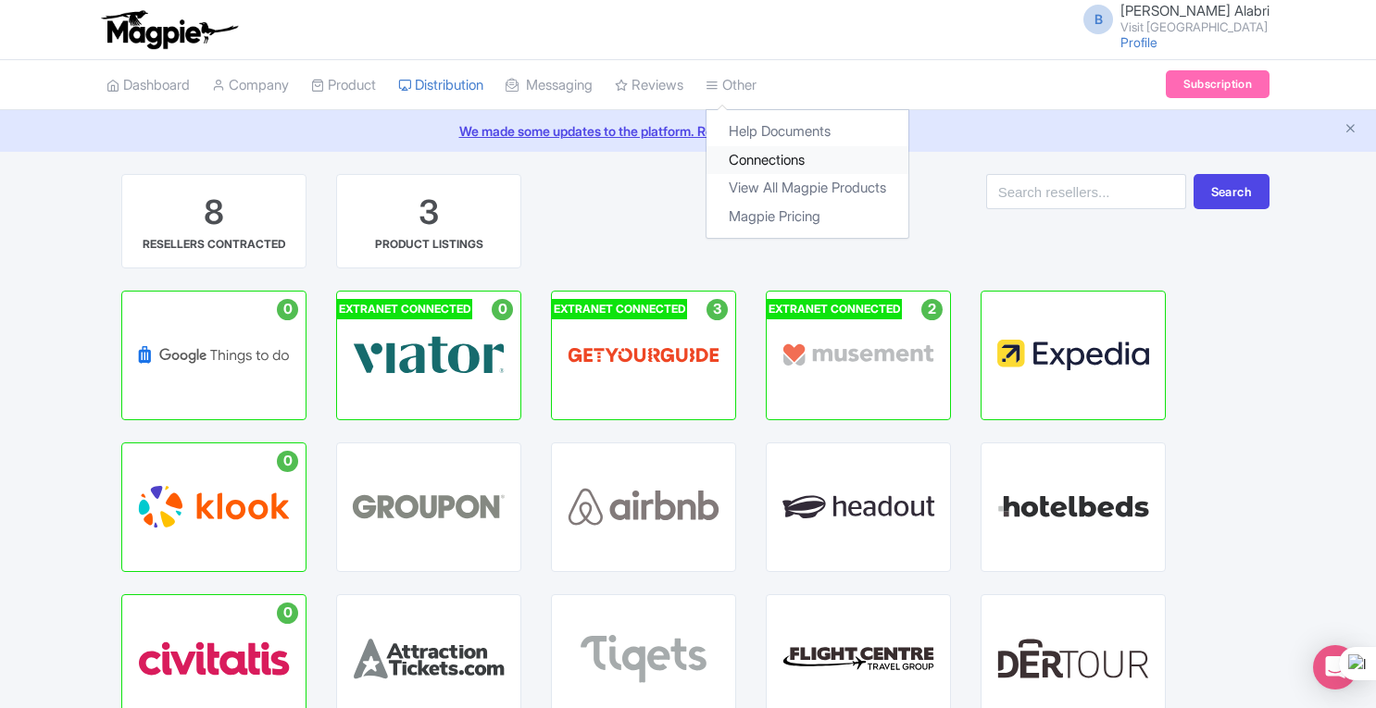
click at [771, 151] on link "Connections" at bounding box center [808, 160] width 202 height 29
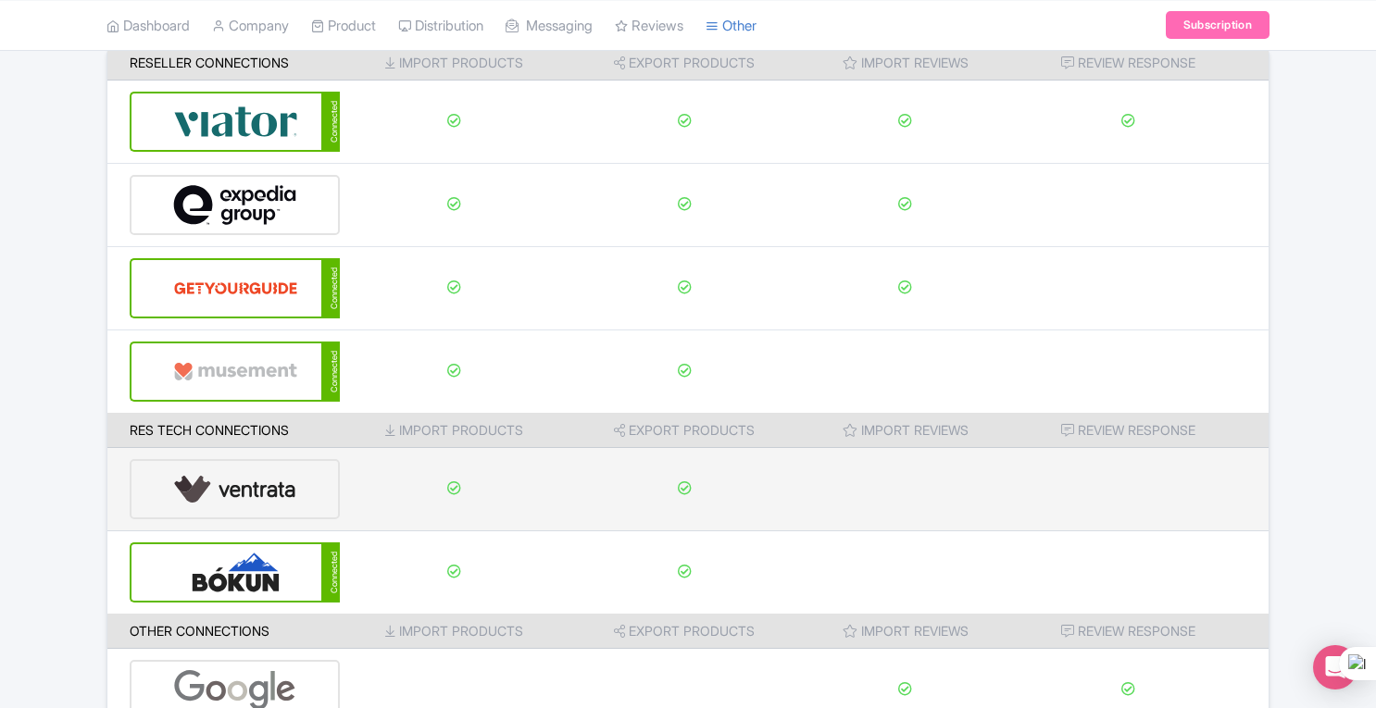
scroll to position [271, 0]
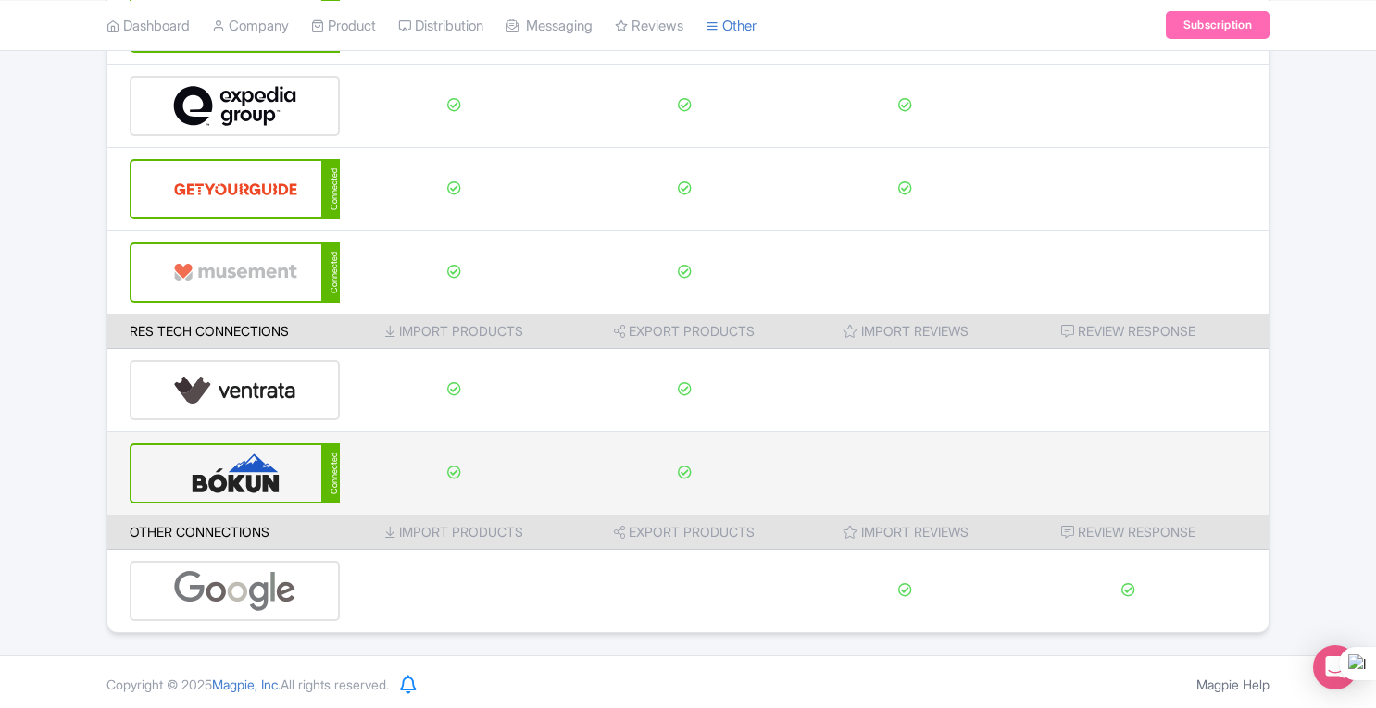
click at [273, 475] on img at bounding box center [235, 473] width 125 height 56
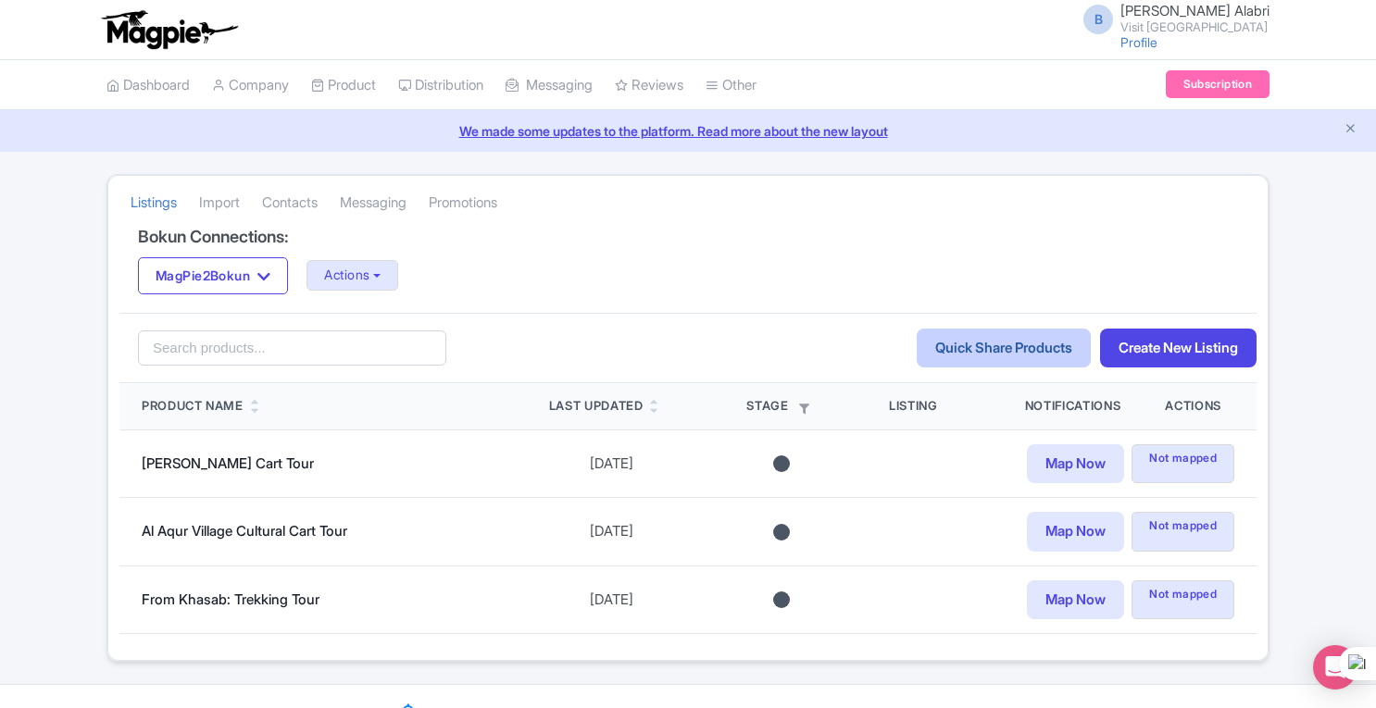
click at [939, 350] on link "Quick Share Products" at bounding box center [1004, 349] width 174 height 40
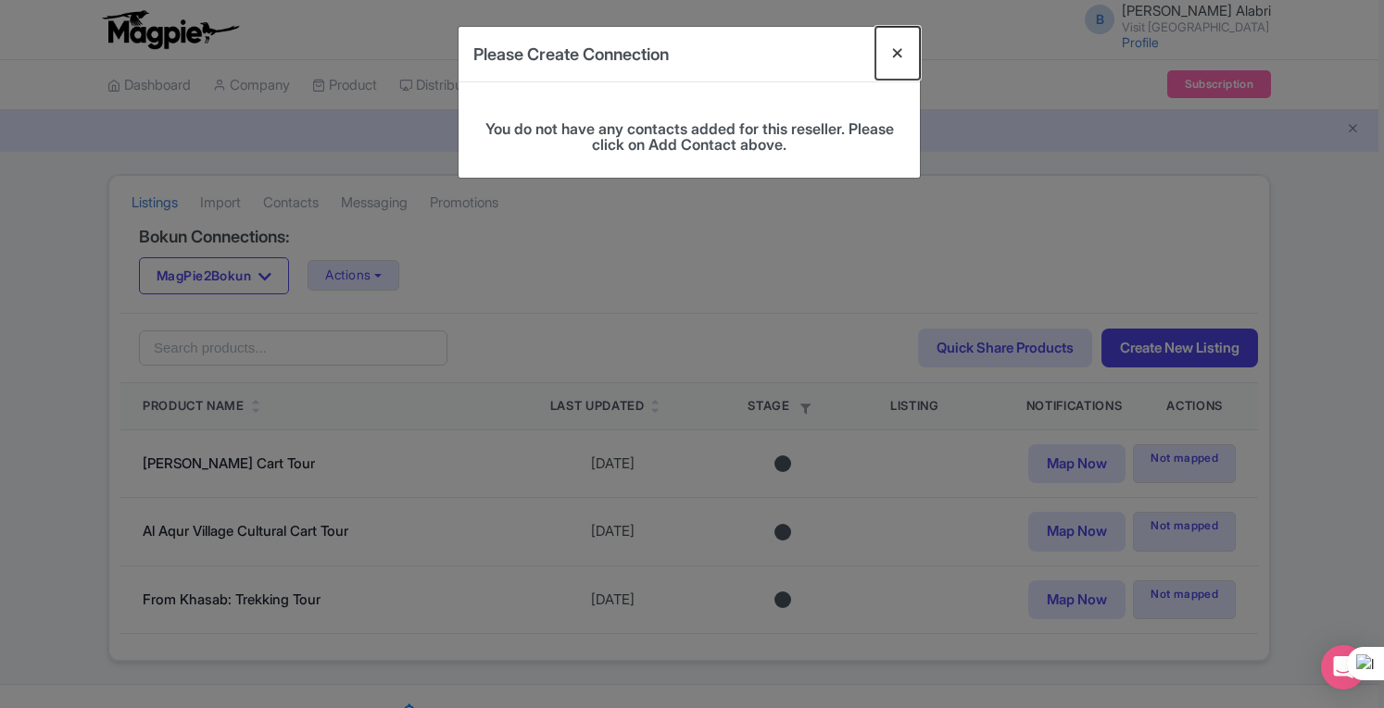
click at [896, 49] on button "Close" at bounding box center [897, 53] width 44 height 53
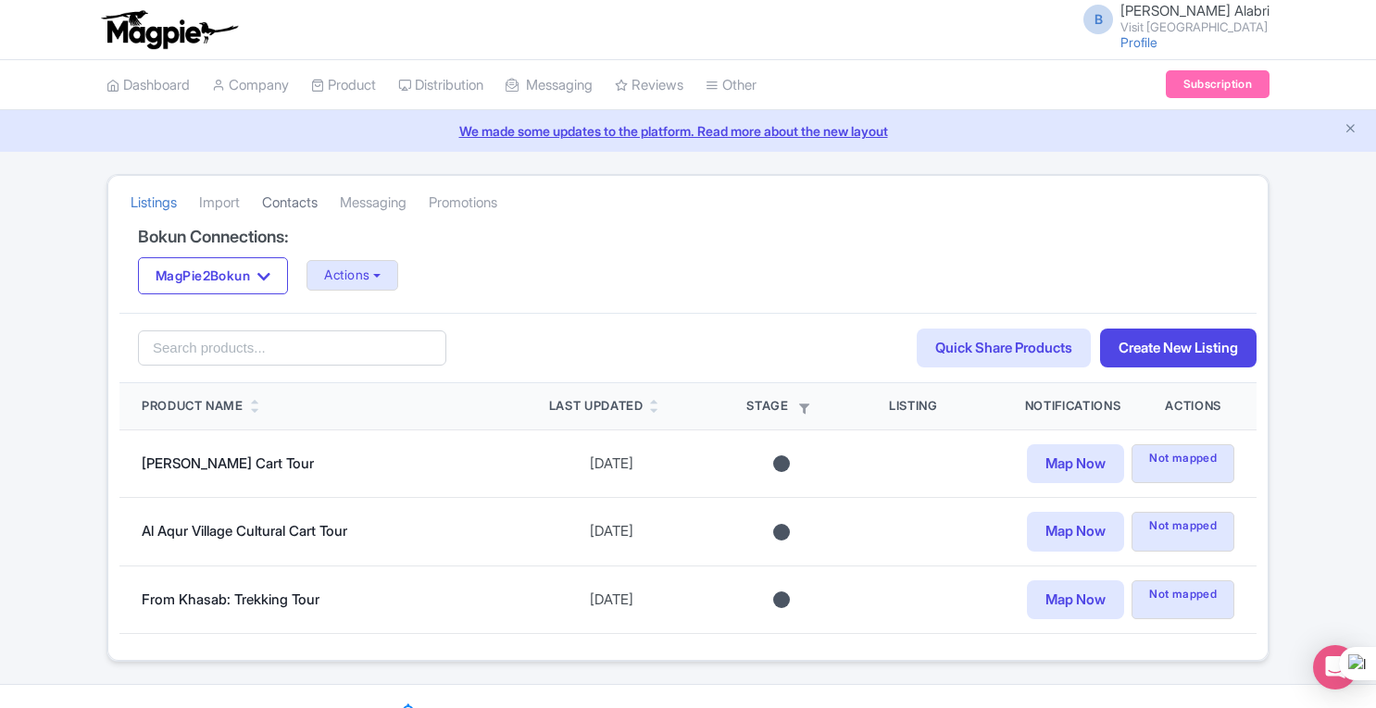
click at [299, 201] on link "Contacts" at bounding box center [290, 203] width 56 height 51
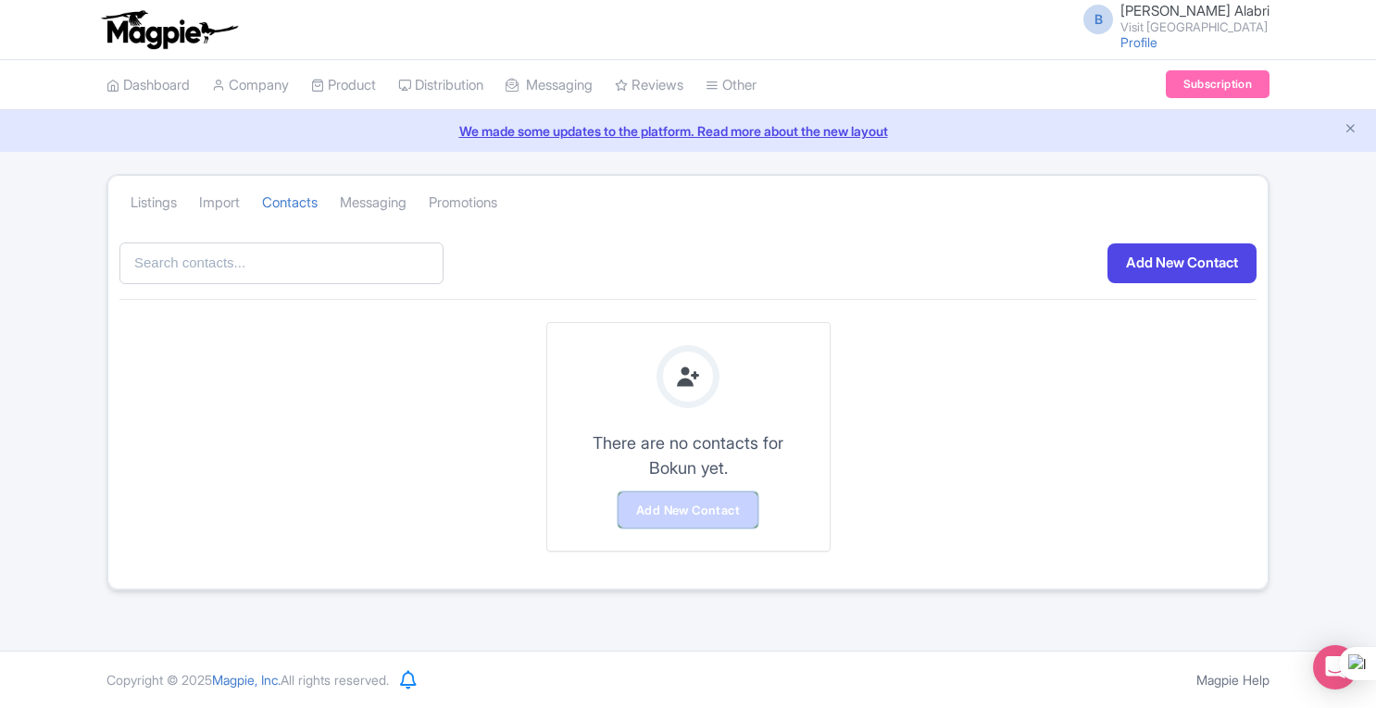
click at [650, 497] on link "Add New Contact" at bounding box center [688, 510] width 139 height 35
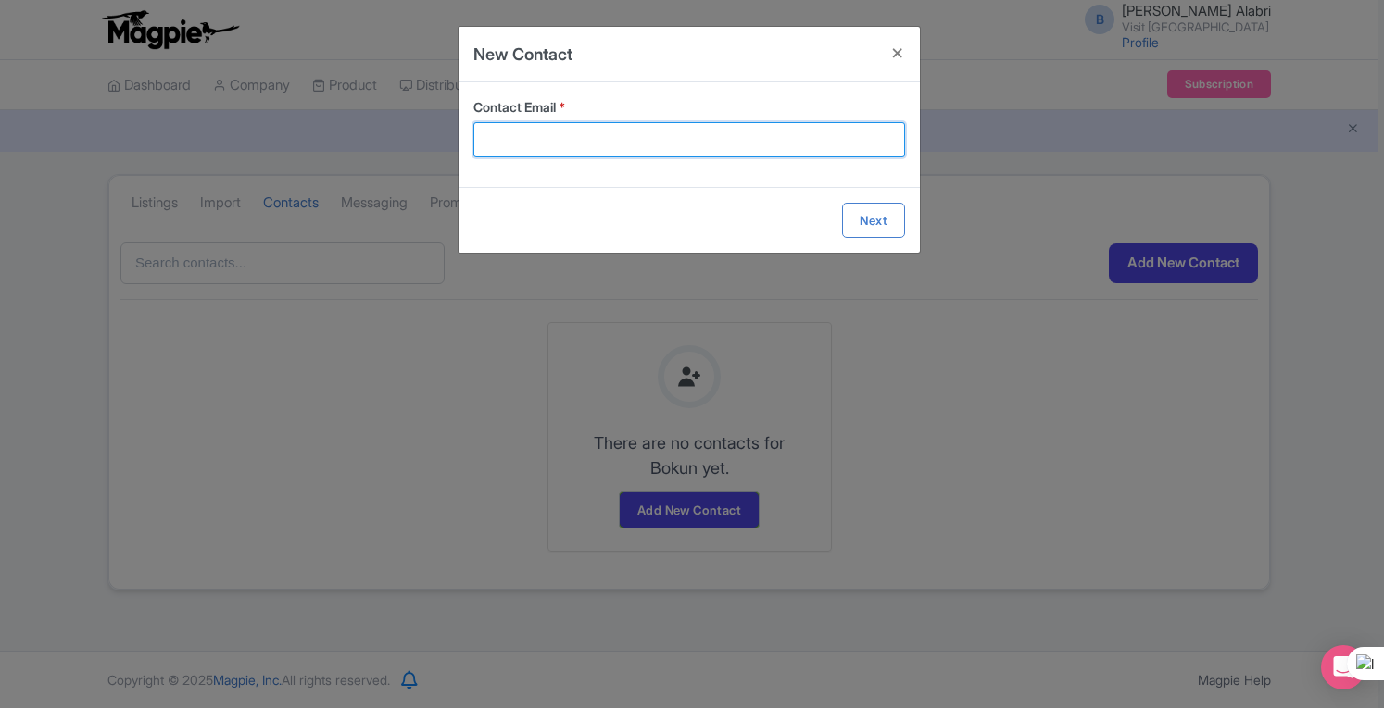
click at [666, 142] on input "Contact Email *" at bounding box center [689, 139] width 432 height 35
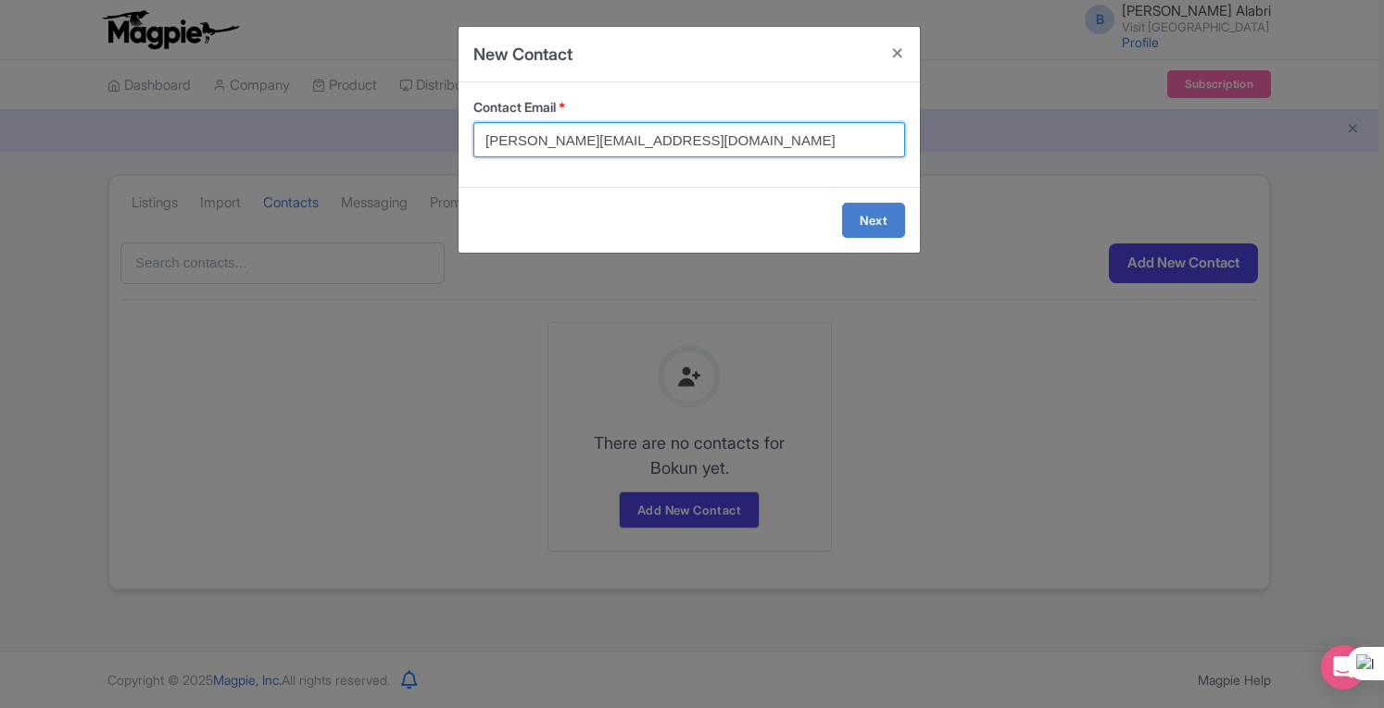
type input "barakat.alabri@visitoman.om"
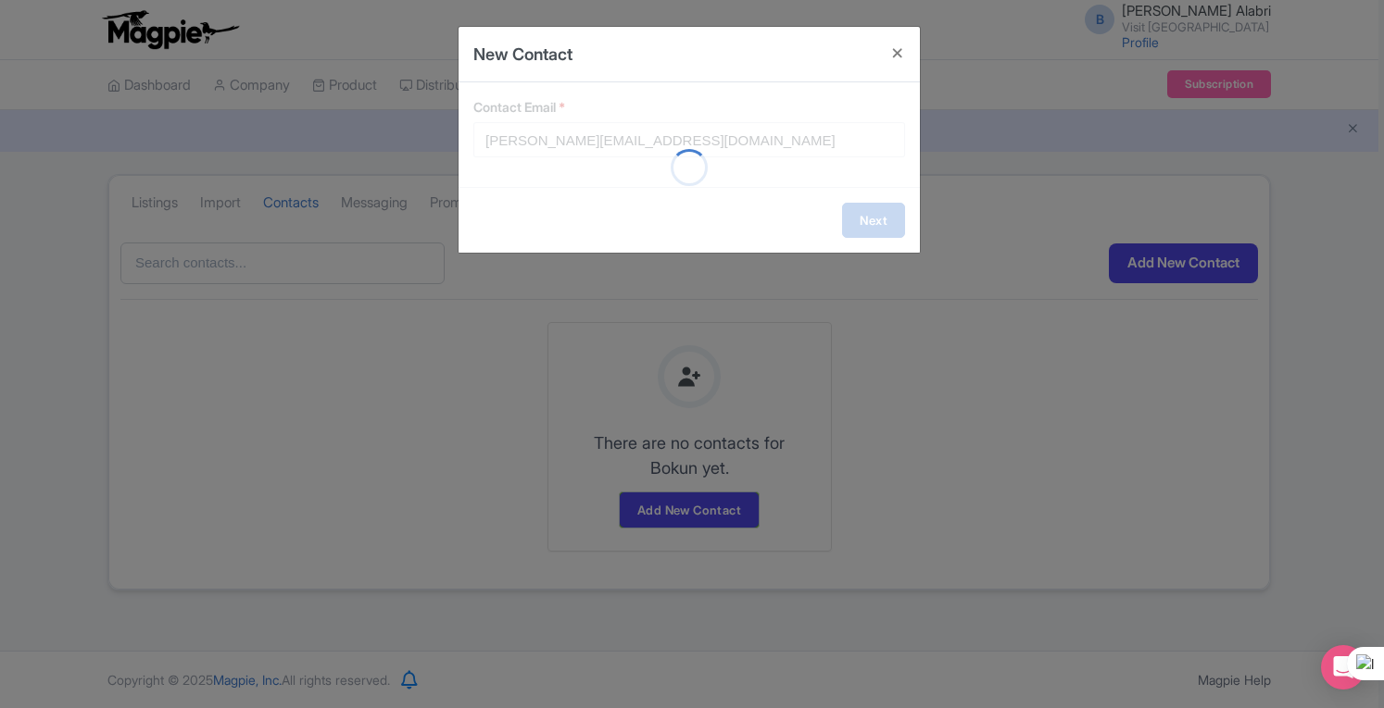
click at [876, 229] on form "Contact Email * barakat.alabri@visitoman.om Next" at bounding box center [688, 167] width 461 height 170
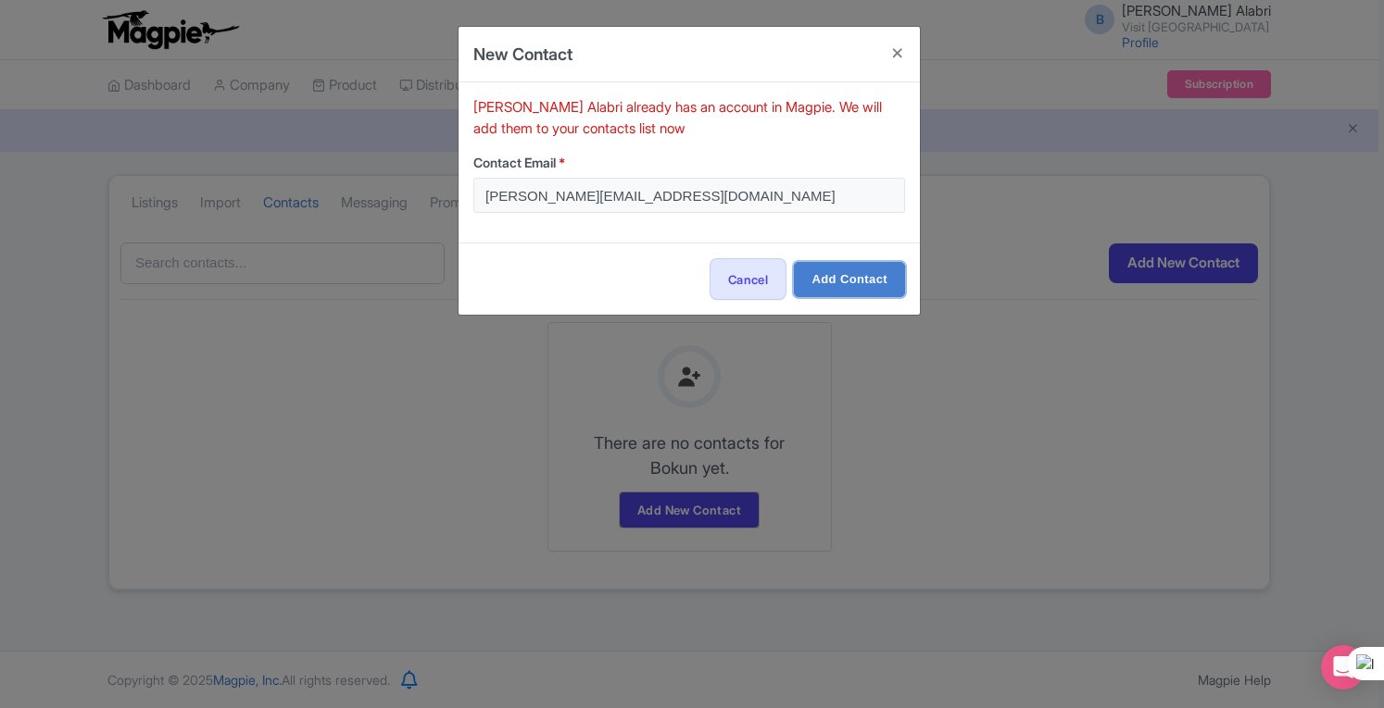
click at [843, 275] on input "Add Contact" at bounding box center [849, 279] width 111 height 35
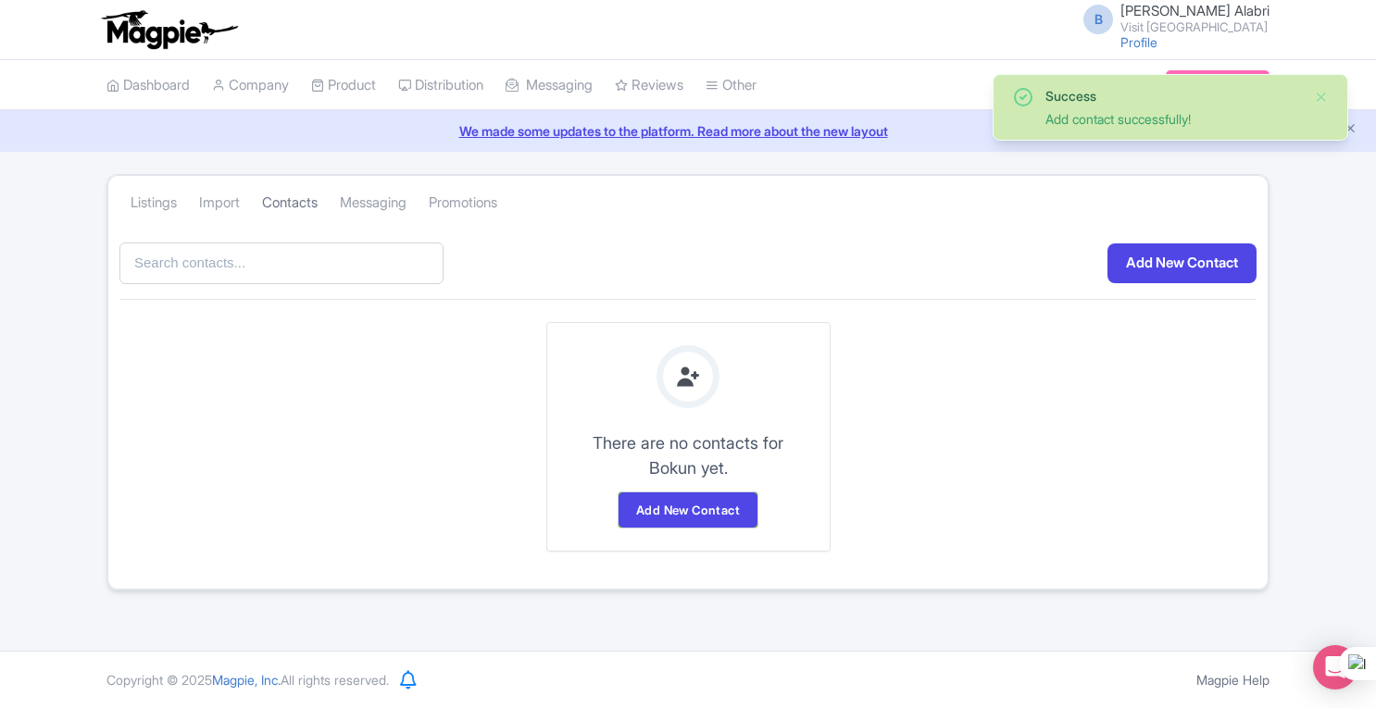
click at [303, 204] on link "Contacts" at bounding box center [290, 203] width 56 height 51
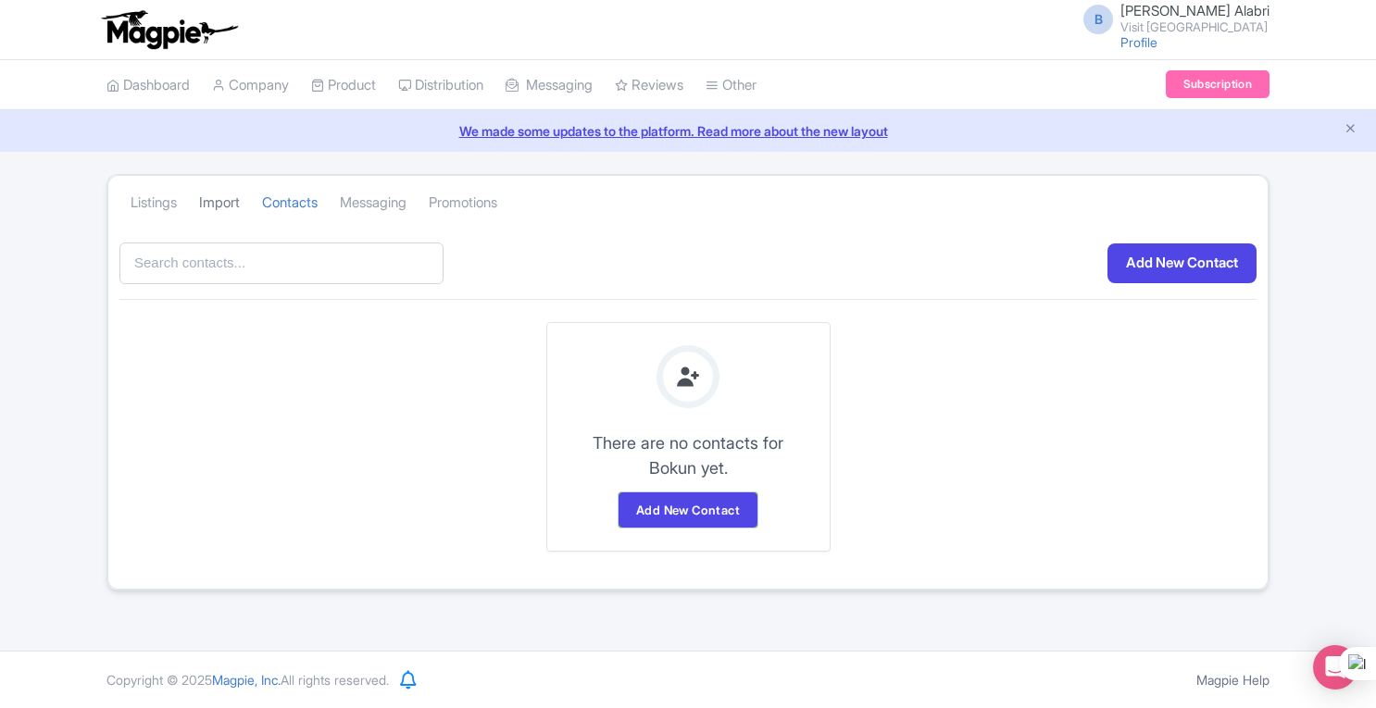
click at [219, 201] on link "Import" at bounding box center [219, 203] width 41 height 51
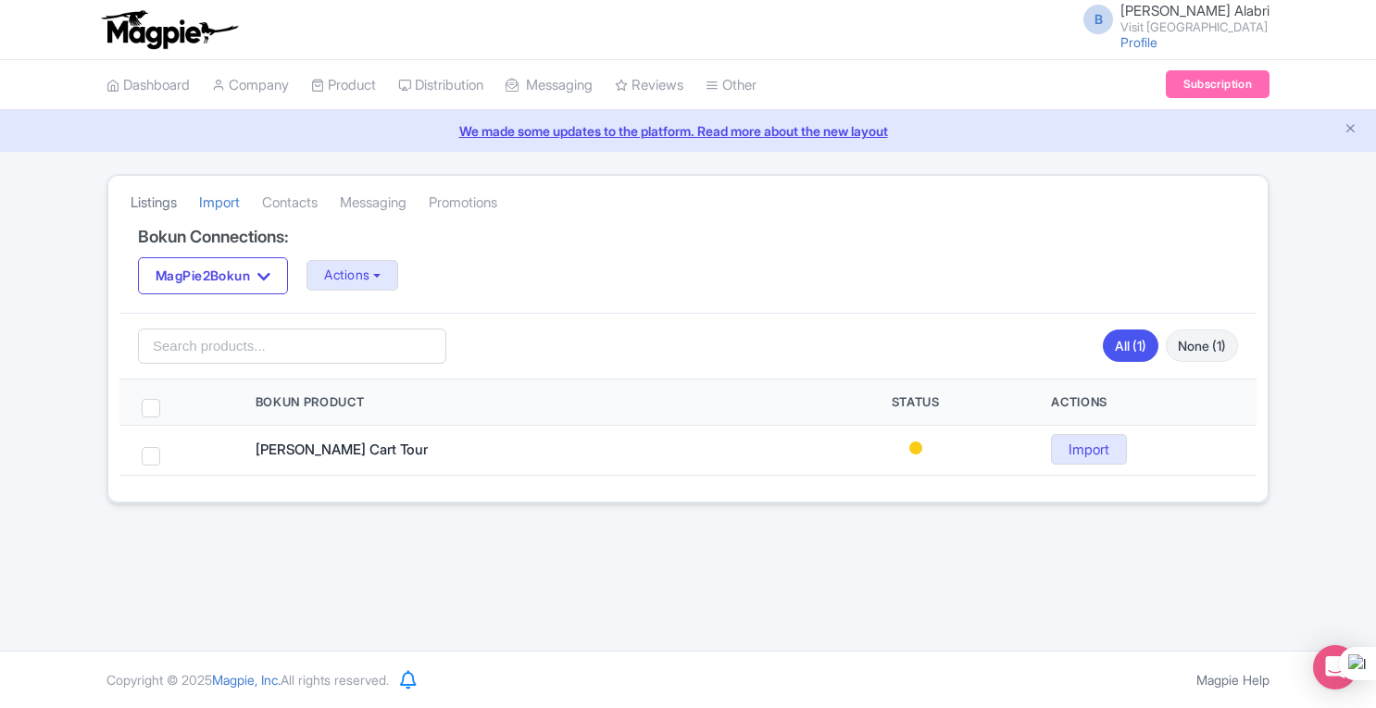
click at [147, 206] on link "Listings" at bounding box center [154, 203] width 46 height 51
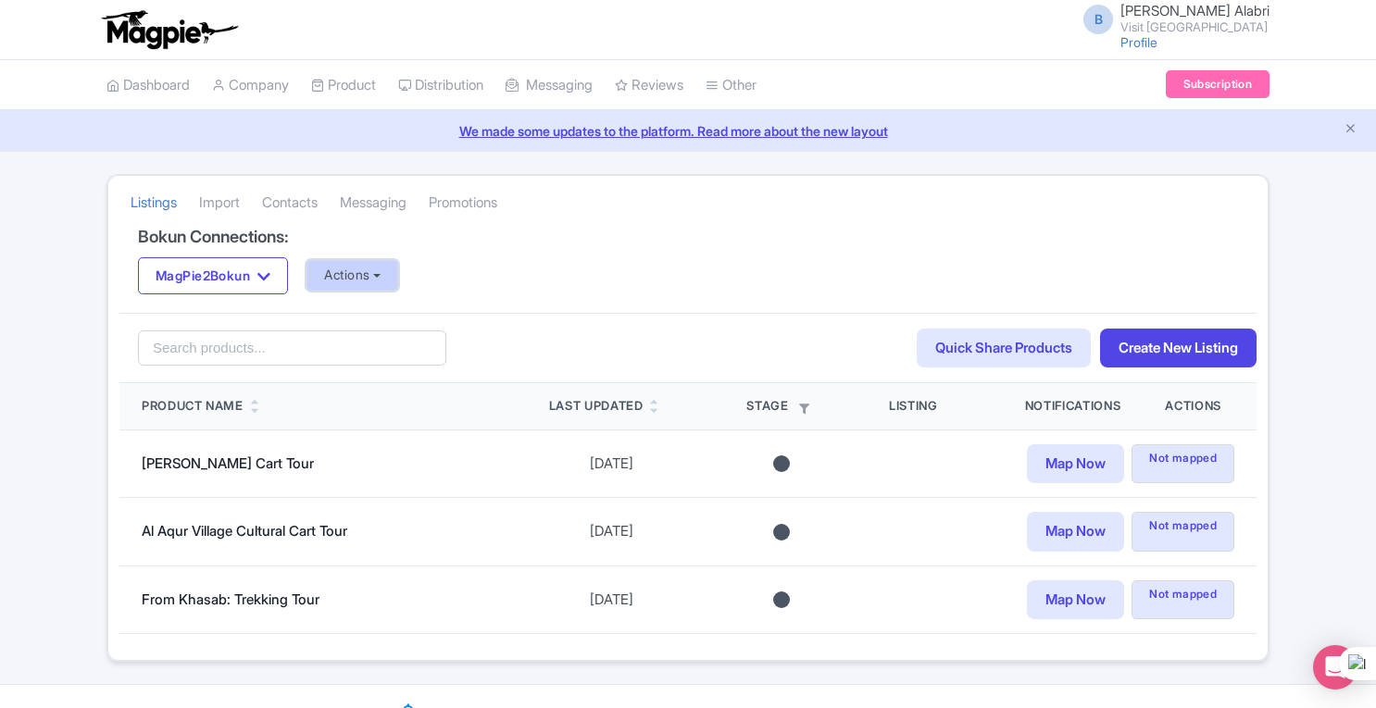
click at [398, 278] on button "Actions" at bounding box center [353, 275] width 92 height 31
click at [750, 269] on div "MagPie2Bokun MagPie2Bokun Actions Update Connection + Add New Connection Import…" at bounding box center [688, 275] width 1100 height 37
click at [1041, 347] on link "Quick Share Products" at bounding box center [1004, 349] width 174 height 40
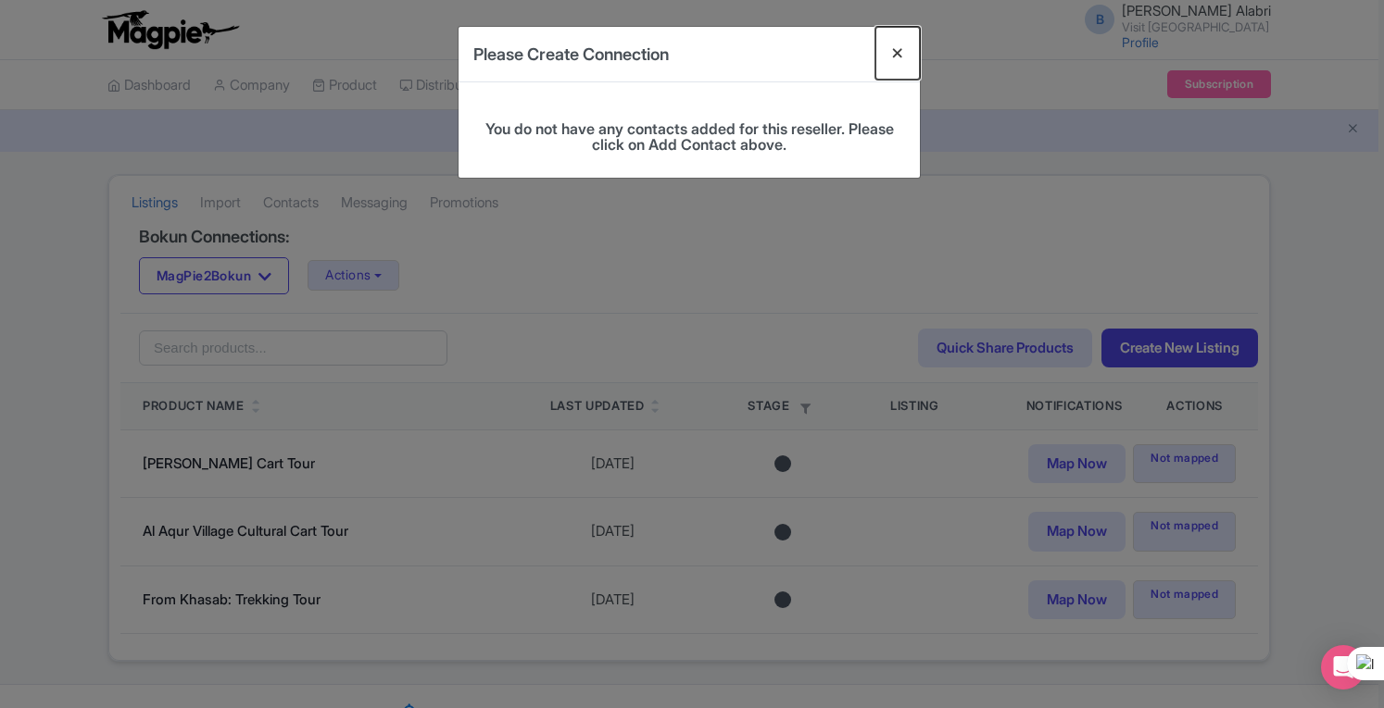
click at [895, 55] on button "Close" at bounding box center [897, 53] width 44 height 53
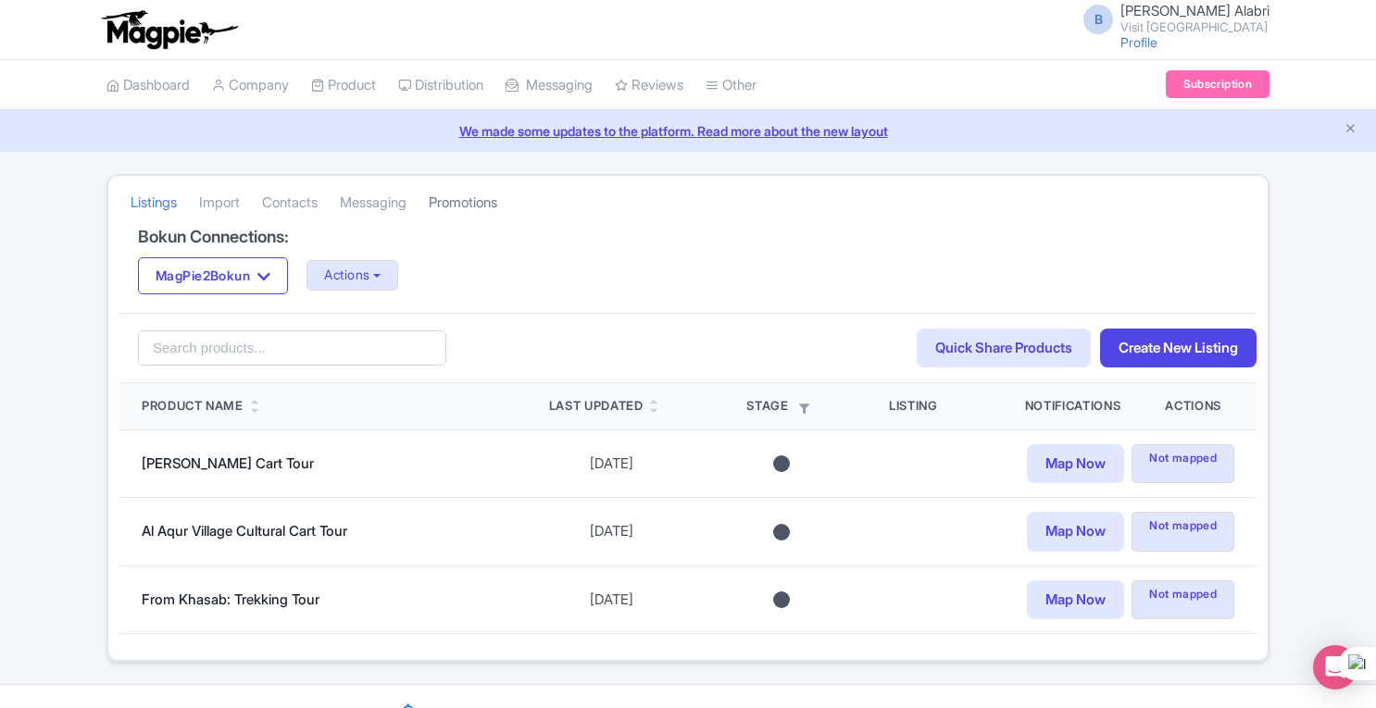
click at [461, 201] on link "Promotions" at bounding box center [463, 203] width 69 height 51
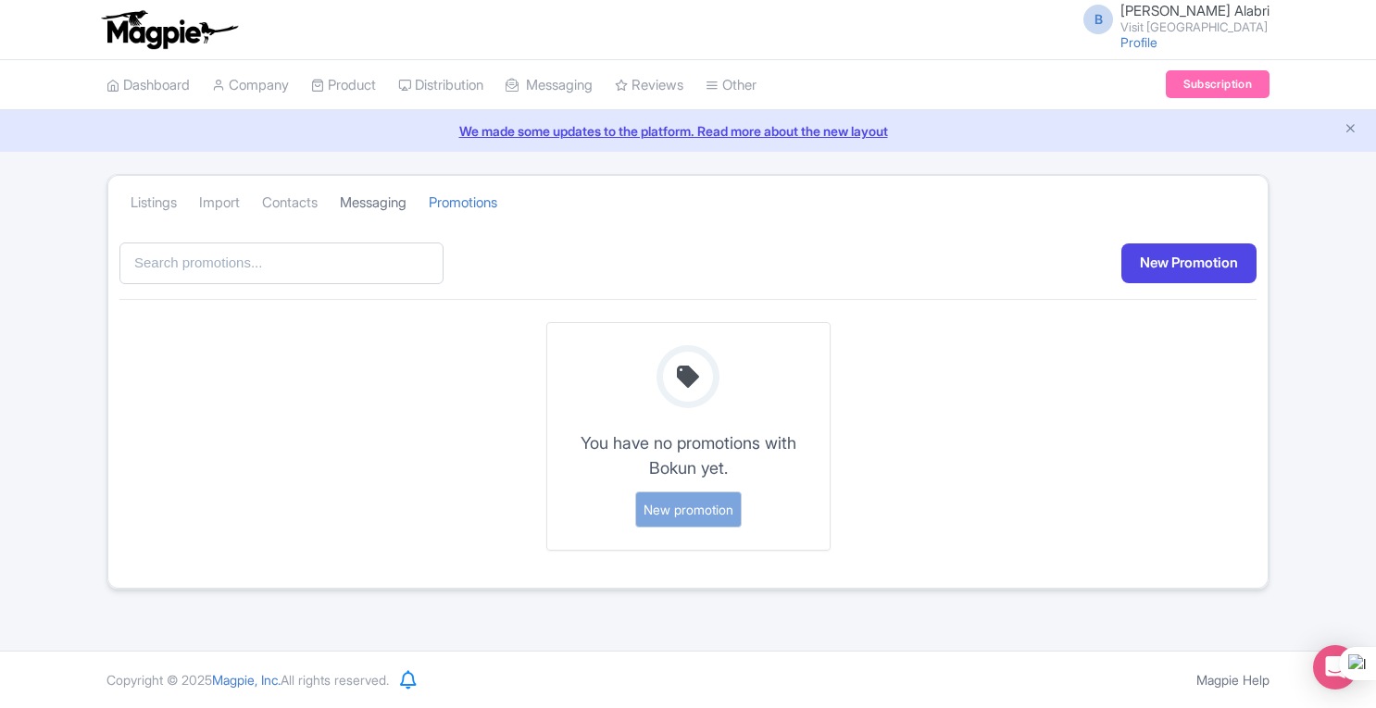
click at [397, 208] on link "Messaging" at bounding box center [373, 203] width 67 height 51
click at [363, 201] on link "Messaging" at bounding box center [373, 203] width 67 height 51
click at [297, 192] on link "Contacts" at bounding box center [290, 203] width 56 height 51
click at [483, 193] on link "Promotions" at bounding box center [463, 203] width 69 height 51
click at [165, 202] on link "Listings" at bounding box center [154, 203] width 46 height 51
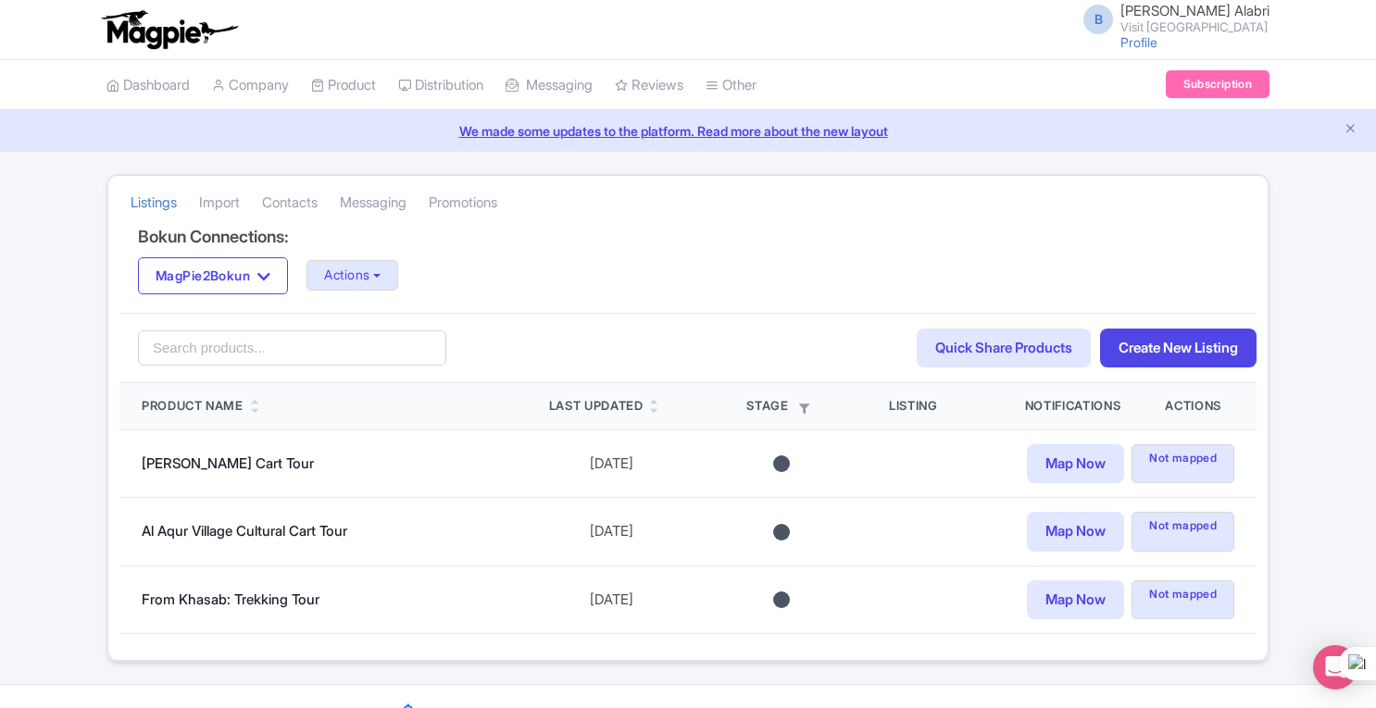
click at [766, 137] on link "We made some updates to the platform. Read more about the new layout" at bounding box center [688, 130] width 1354 height 19
